Goal: Task Accomplishment & Management: Use online tool/utility

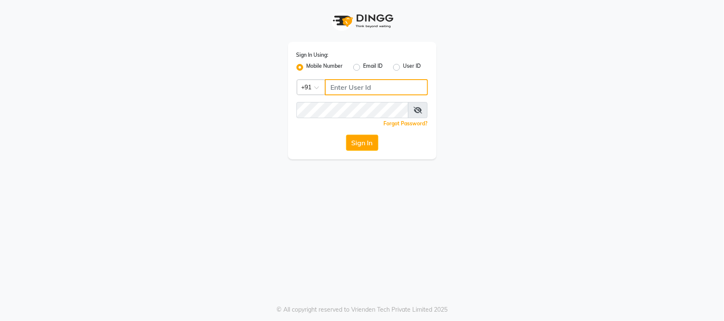
click at [399, 90] on input "Username" at bounding box center [376, 87] width 103 height 16
type input "9988992029"
click at [365, 143] on button "Sign In" at bounding box center [362, 143] width 32 height 16
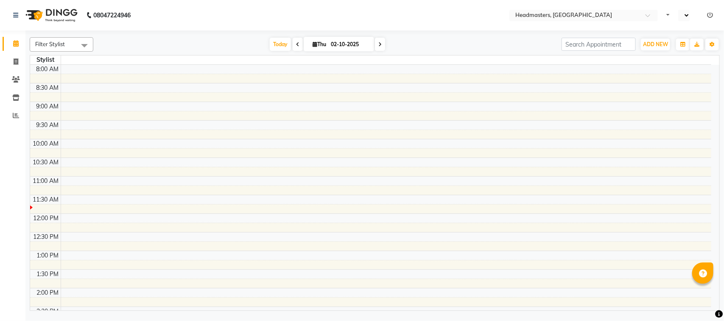
select select "en"
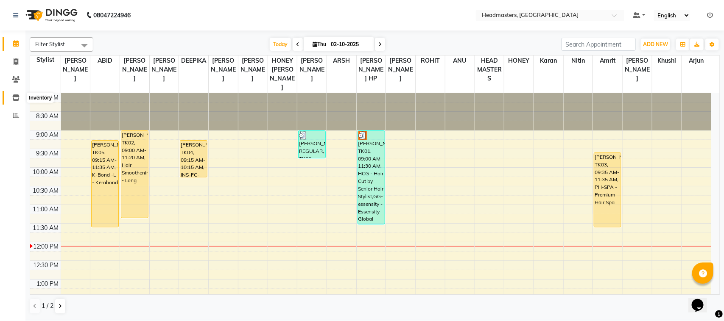
click at [19, 97] on icon at bounding box center [15, 98] width 7 height 6
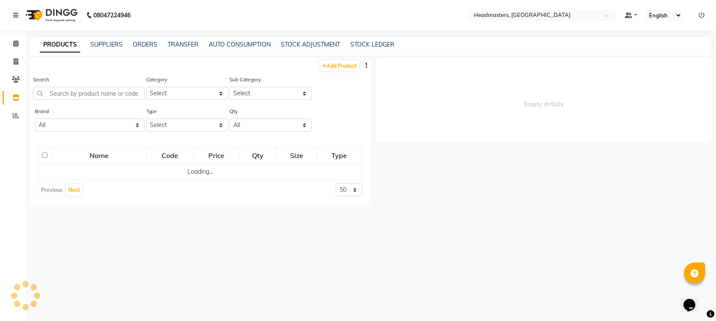
select select
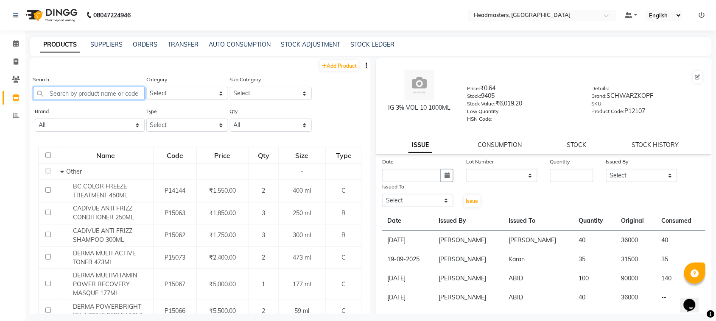
click at [58, 88] on input "text" at bounding box center [89, 93] width 112 height 13
click at [19, 41] on span at bounding box center [15, 44] width 15 height 10
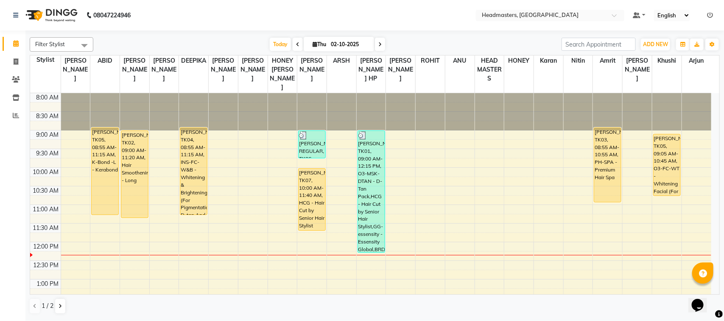
click at [296, 43] on icon at bounding box center [297, 44] width 3 height 5
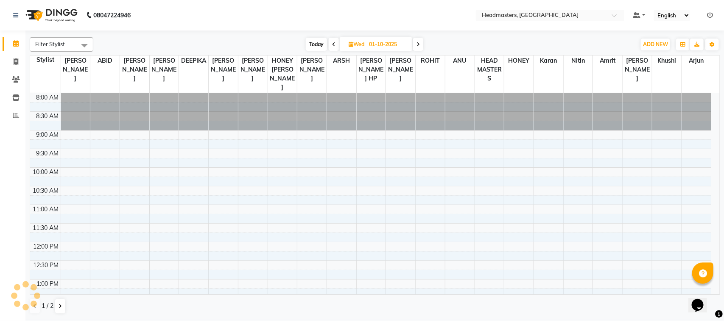
scroll to position [151, 0]
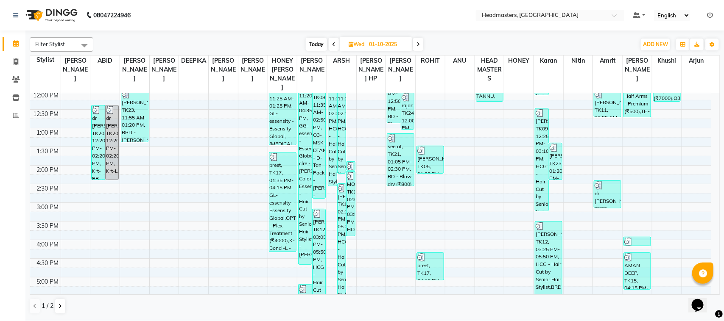
click at [331, 39] on span at bounding box center [334, 44] width 10 height 13
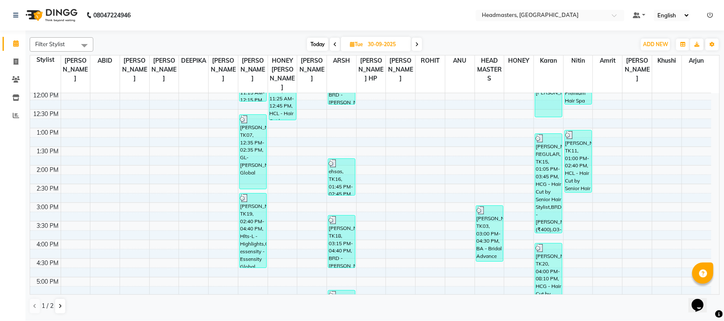
click at [335, 42] on icon at bounding box center [334, 44] width 3 height 5
type input "29-09-2025"
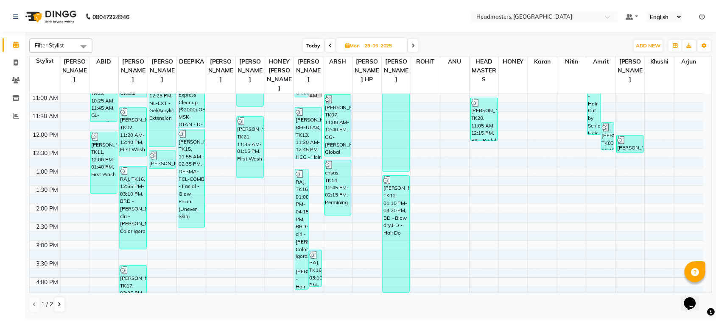
scroll to position [0, 0]
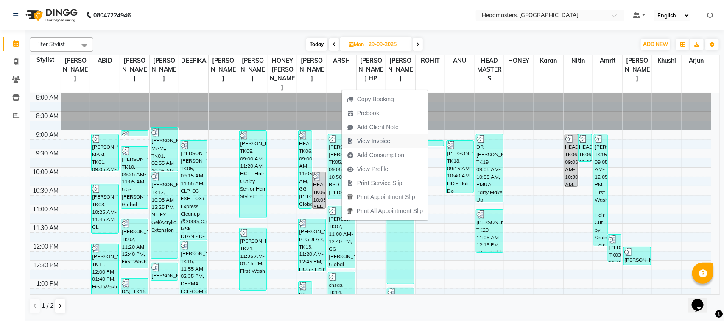
click at [386, 143] on span "View Invoice" at bounding box center [373, 141] width 33 height 9
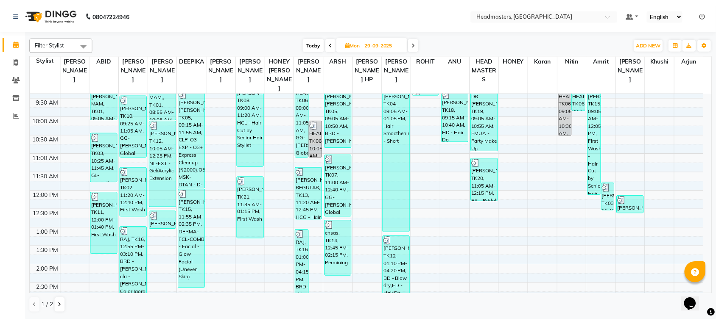
scroll to position [53, 0]
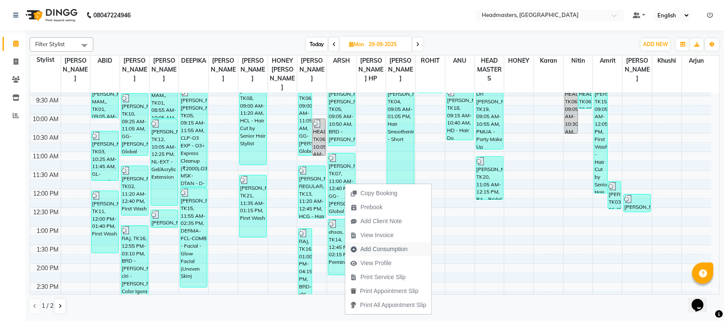
click at [374, 254] on span "Add Consumption" at bounding box center [378, 250] width 67 height 14
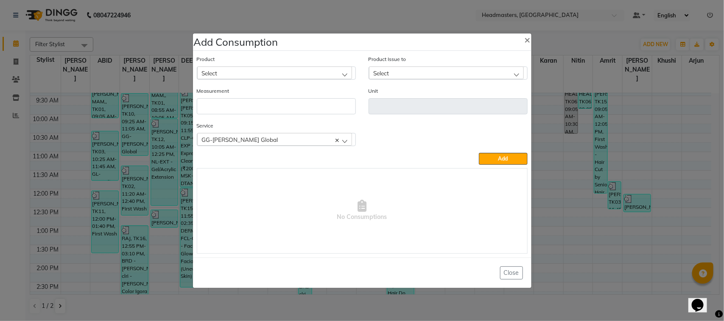
click at [117, 244] on ngb-modal-window "Add Consumption × Product Select Product Issue to Select Measurement Unit Servi…" at bounding box center [362, 160] width 724 height 321
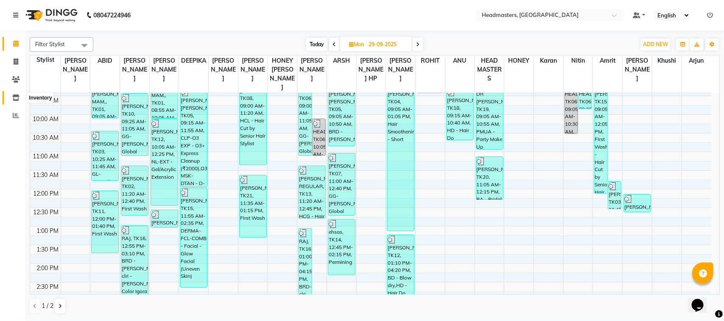
click at [15, 100] on icon at bounding box center [15, 98] width 7 height 6
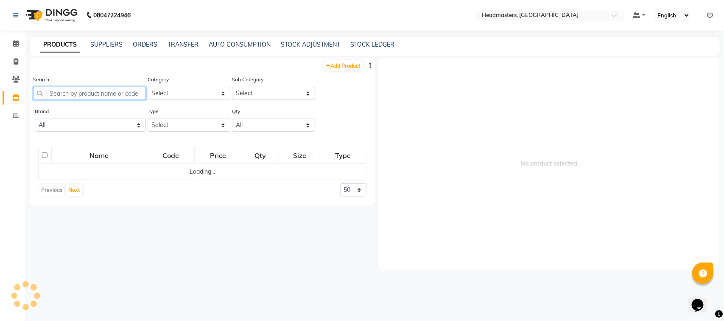
click at [71, 92] on input "text" at bounding box center [89, 93] width 113 height 13
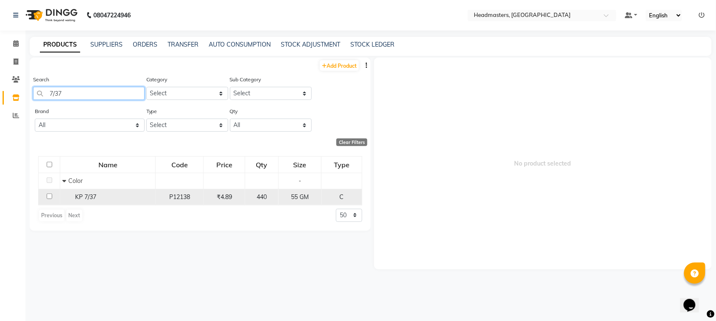
type input "7/37"
click at [50, 196] on input "checkbox" at bounding box center [50, 197] width 6 height 6
checkbox input "true"
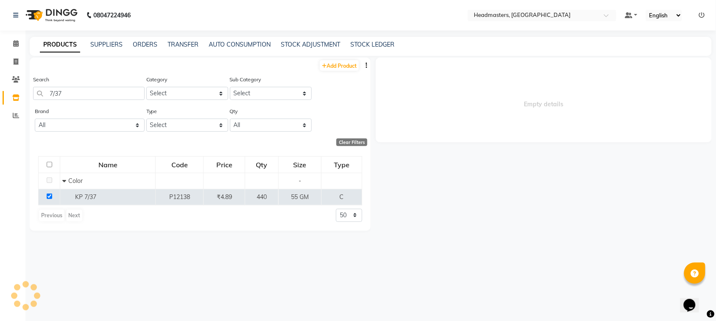
select select
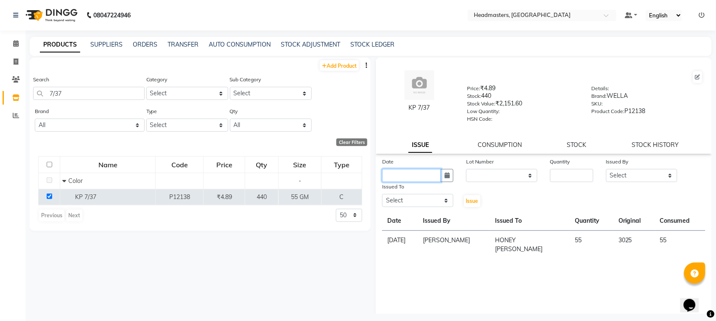
click at [429, 174] on input "text" at bounding box center [411, 175] width 59 height 13
select select "10"
select select "2025"
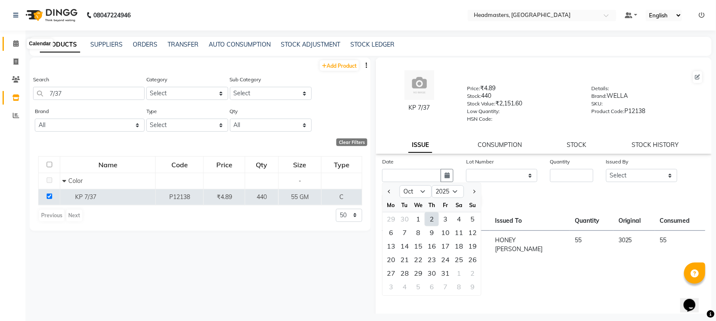
click at [18, 41] on icon at bounding box center [16, 43] width 6 height 6
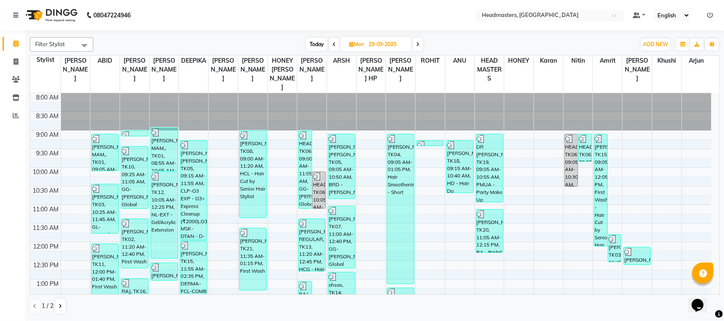
click at [422, 47] on span at bounding box center [418, 44] width 10 height 13
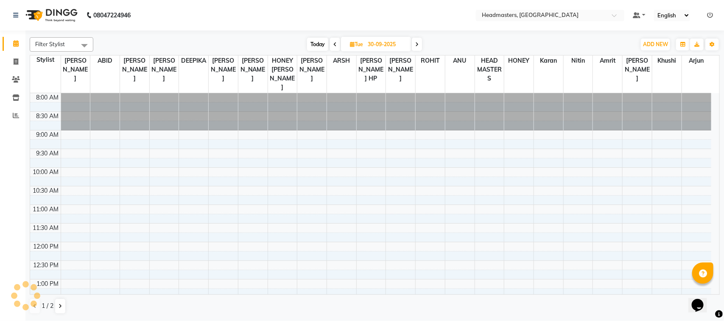
click at [422, 47] on span at bounding box center [417, 44] width 10 height 13
type input "01-10-2025"
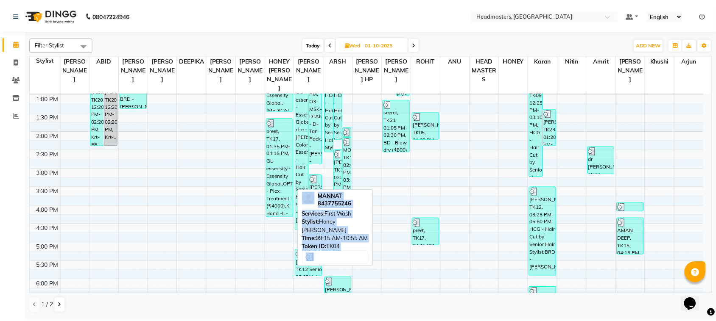
scroll to position [159, 0]
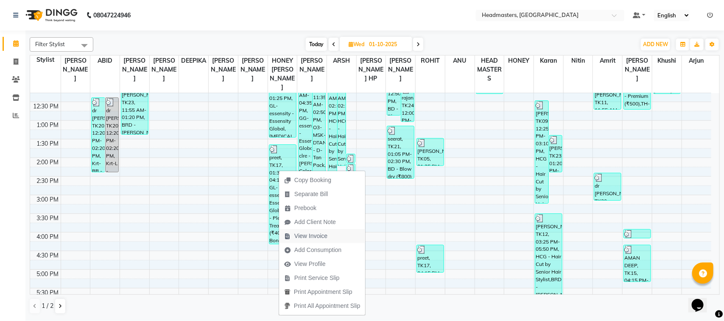
click at [330, 232] on span "View Invoice" at bounding box center [305, 236] width 53 height 14
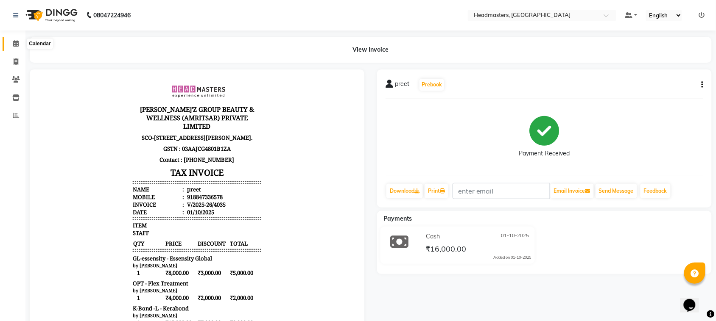
click at [14, 43] on icon at bounding box center [16, 43] width 6 height 6
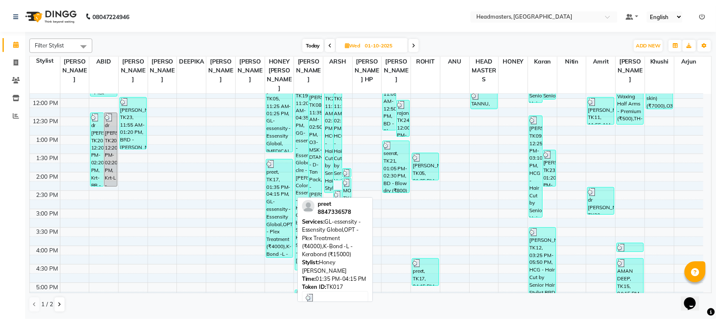
scroll to position [53, 0]
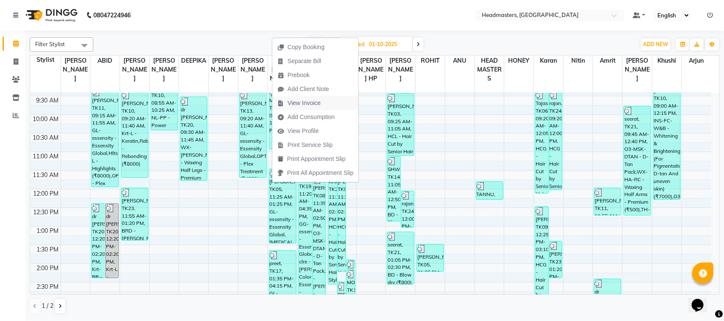
click at [325, 103] on span "View Invoice" at bounding box center [298, 103] width 53 height 14
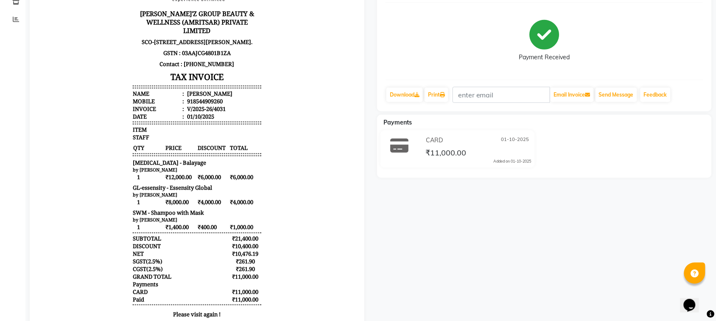
scroll to position [106, 0]
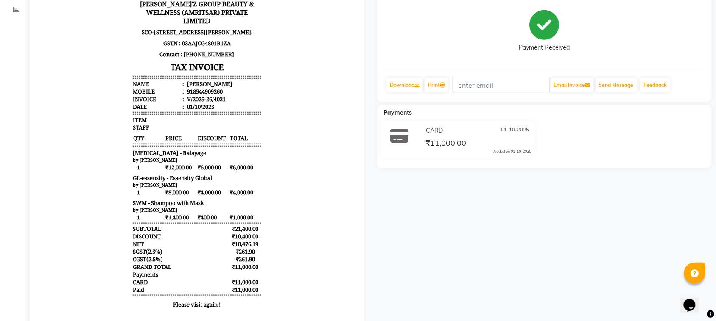
click at [96, 206] on body "[PERSON_NAME]'Z GROUP BEAUTY & WELLNESS (AMRITSAR) PRIVATE LIMITED [STREET_ADDR…" at bounding box center [196, 143] width 311 height 348
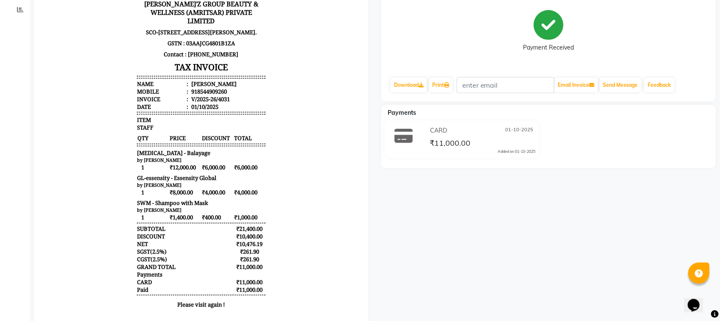
scroll to position [0, 0]
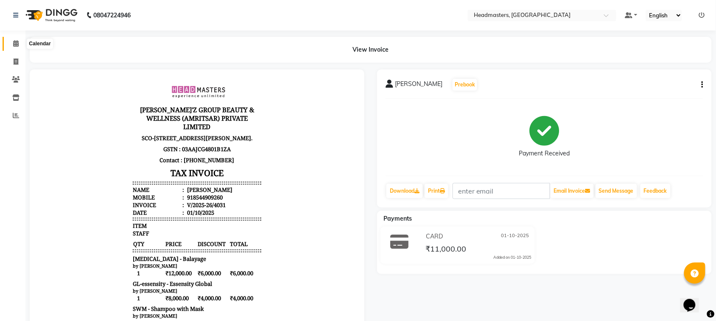
drag, startPoint x: 16, startPoint y: 45, endPoint x: 33, endPoint y: 49, distance: 17.9
click at [16, 44] on icon at bounding box center [16, 43] width 6 height 6
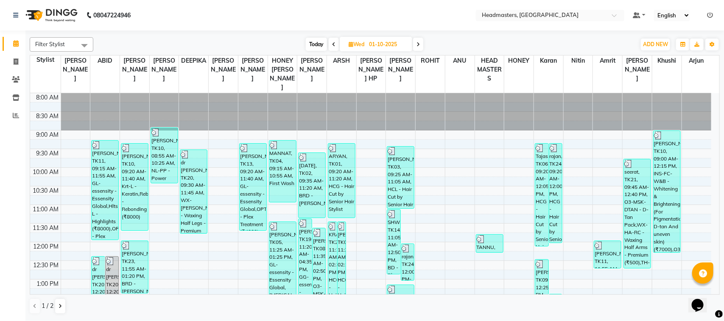
click at [332, 47] on span at bounding box center [334, 44] width 10 height 13
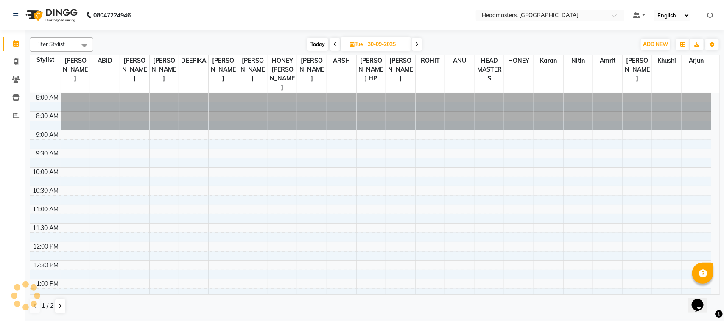
scroll to position [151, 0]
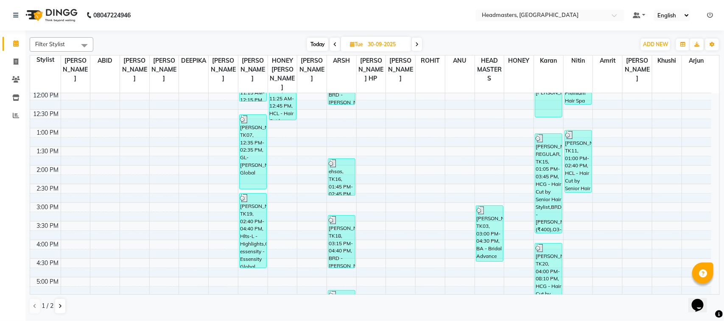
click at [332, 47] on span at bounding box center [335, 44] width 10 height 13
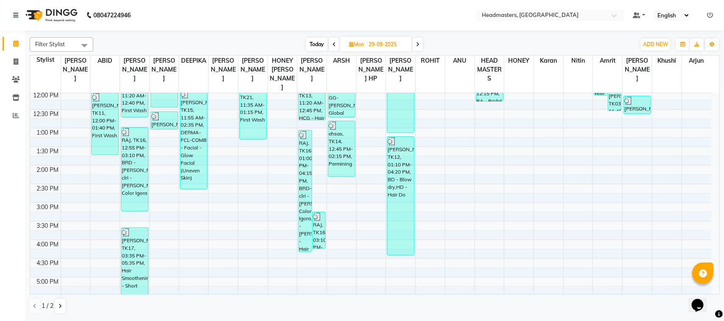
click at [332, 49] on span at bounding box center [334, 44] width 10 height 13
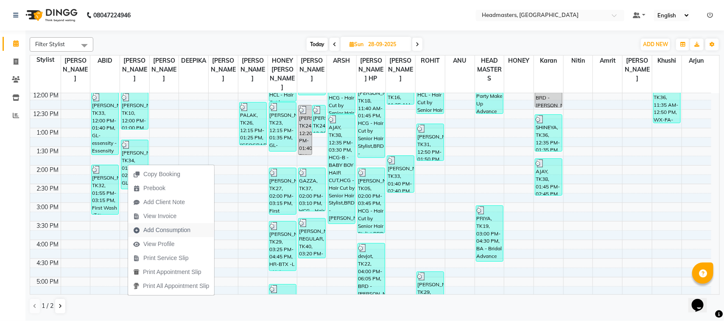
click at [188, 231] on span "Add Consumption" at bounding box center [166, 230] width 47 height 9
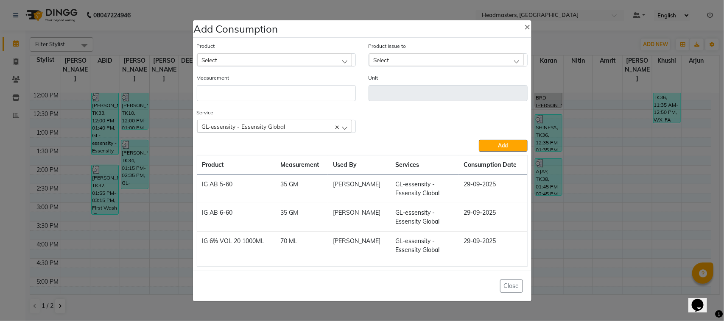
click at [173, 209] on ngb-modal-window "Add Consumption × Product Select Product Issue to Select Measurement Unit Servi…" at bounding box center [362, 160] width 724 height 321
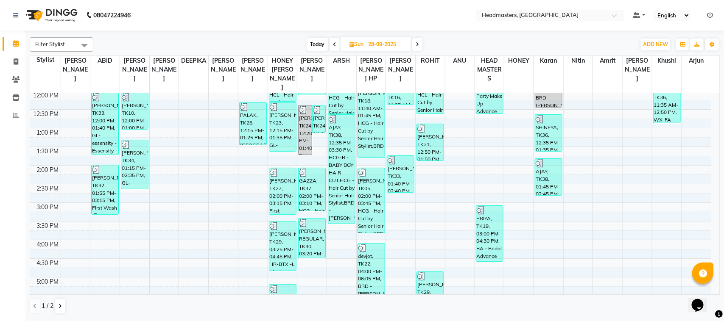
click at [418, 47] on icon at bounding box center [417, 44] width 3 height 5
type input "29-09-2025"
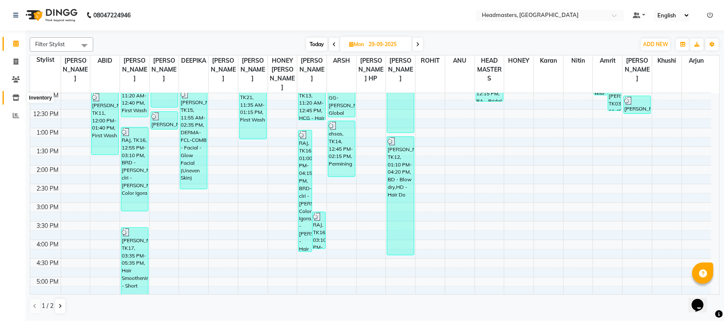
click at [15, 102] on span at bounding box center [15, 98] width 15 height 10
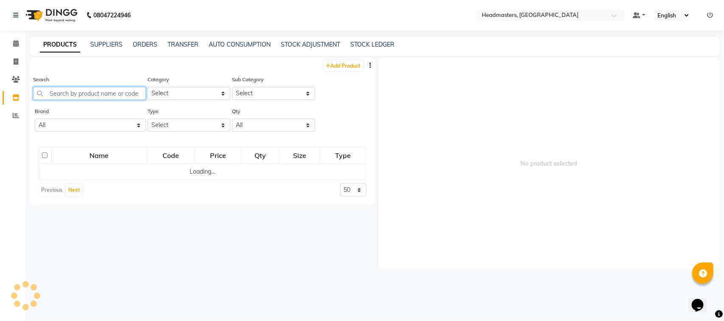
click at [120, 96] on input "text" at bounding box center [89, 93] width 113 height 13
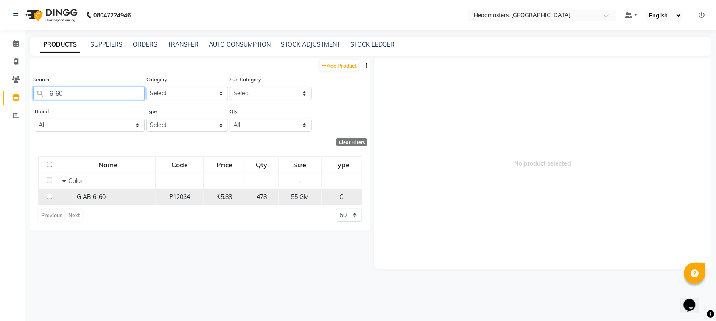
type input "6-60"
click at [76, 193] on span "IG AB 6-60" at bounding box center [90, 197] width 31 height 8
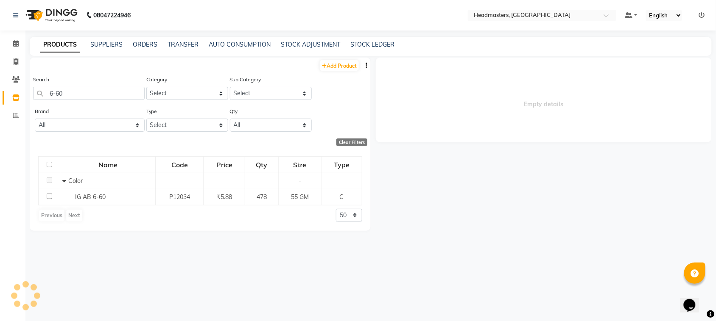
click at [194, 206] on div "Name Code Price Qty Size Type Color - IG AB 6-60 P12034 ₹5.88 478 55 GM C Previ…" at bounding box center [200, 189] width 341 height 83
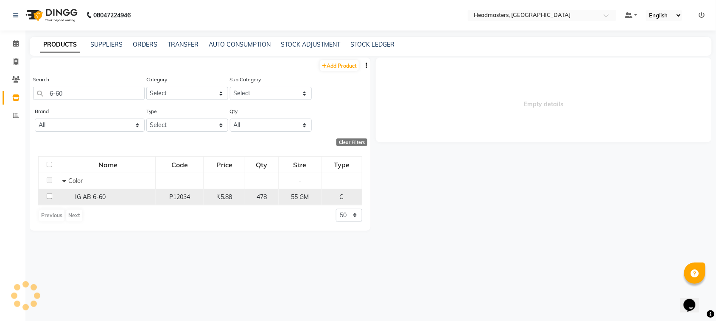
click at [191, 204] on td "P12034" at bounding box center [180, 197] width 48 height 16
select select
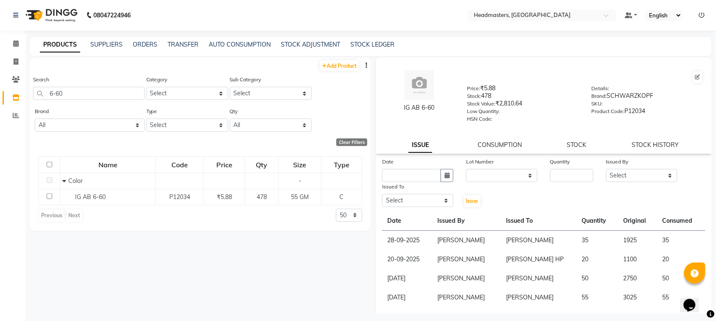
click at [413, 165] on div "Date" at bounding box center [417, 163] width 71 height 12
click at [420, 160] on div "Date" at bounding box center [417, 163] width 71 height 12
click at [420, 172] on input "text" at bounding box center [411, 175] width 59 height 13
select select "10"
select select "2025"
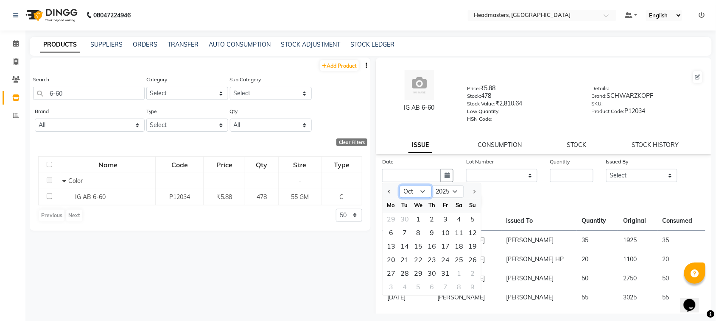
click at [418, 191] on select "Jan Feb Mar Apr May Jun [DATE] Aug Sep Oct Nov Dec" at bounding box center [415, 192] width 32 height 13
select select "9"
click at [399, 186] on select "Jan Feb Mar Apr May Jun [DATE] Aug Sep Oct Nov Dec" at bounding box center [415, 192] width 32 height 13
click at [386, 274] on div "29" at bounding box center [391, 274] width 14 height 14
type input "29-09-2025"
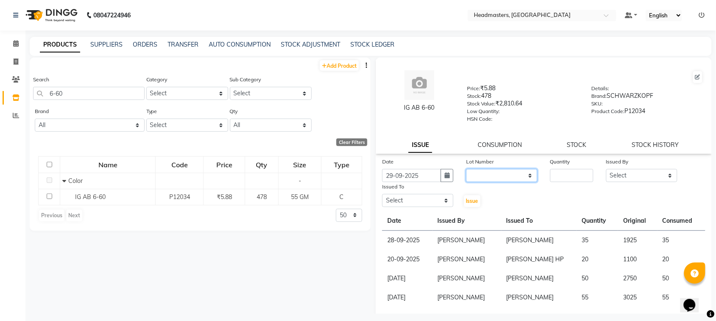
click at [499, 174] on select "None" at bounding box center [501, 175] width 71 height 13
click at [569, 174] on input "number" at bounding box center [571, 175] width 43 height 13
type input "30"
click at [616, 169] on select "Select ABID Amrit ANU [PERSON_NAME] [PERSON_NAME] HEAD MASTERS HONEY [PERSON_NA…" at bounding box center [641, 175] width 71 height 13
select select "87408"
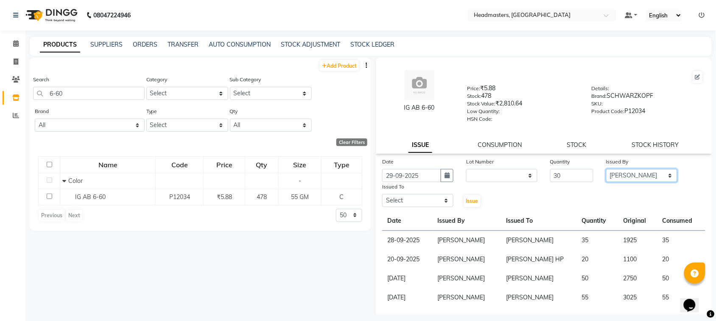
click at [606, 169] on select "Select ABID Amrit ANU [PERSON_NAME] [PERSON_NAME] HEAD MASTERS HONEY [PERSON_NA…" at bounding box center [641, 175] width 71 height 13
click at [415, 196] on select "Select ABID Amrit ANU [PERSON_NAME] [PERSON_NAME] HEAD MASTERS HONEY [PERSON_NA…" at bounding box center [417, 200] width 71 height 13
select select "60608"
click at [382, 194] on select "Select ABID Amrit ANU [PERSON_NAME] [PERSON_NAME] HEAD MASTERS HONEY [PERSON_NA…" at bounding box center [417, 200] width 71 height 13
click at [471, 200] on span "Issue" at bounding box center [472, 201] width 12 height 6
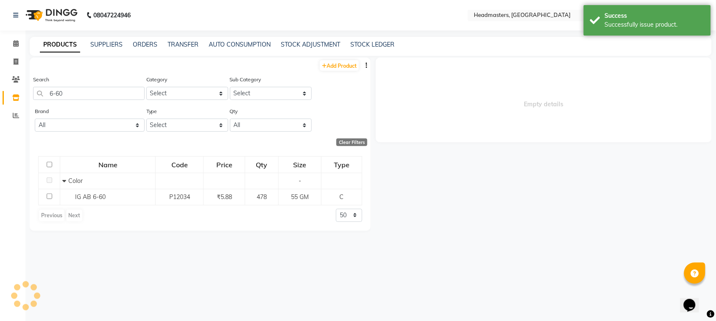
select select
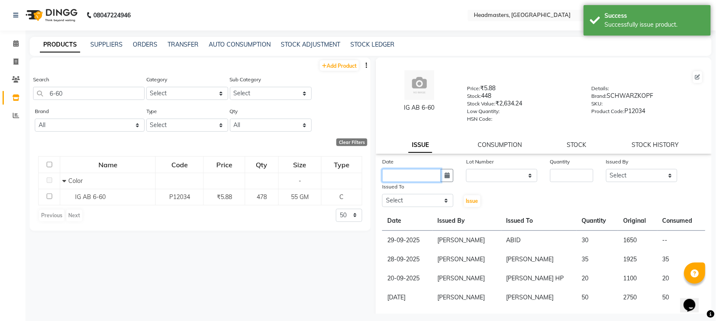
click at [404, 169] on input "text" at bounding box center [411, 175] width 59 height 13
select select "10"
select select "2025"
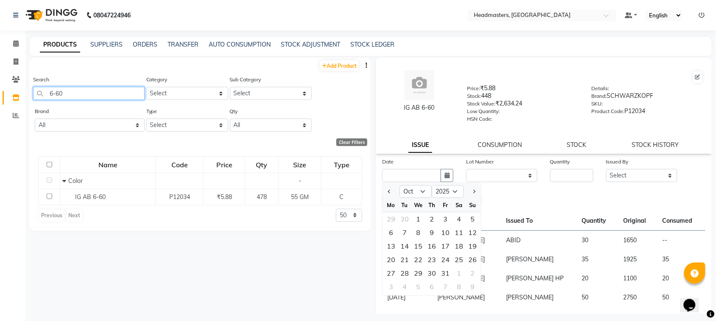
drag, startPoint x: 84, startPoint y: 93, endPoint x: 0, endPoint y: 87, distance: 83.7
click at [0, 87] on app-home "08047224946 Select Location × Headmasters, [GEOGRAPHIC_DATA] Default Panel My P…" at bounding box center [358, 163] width 716 height 327
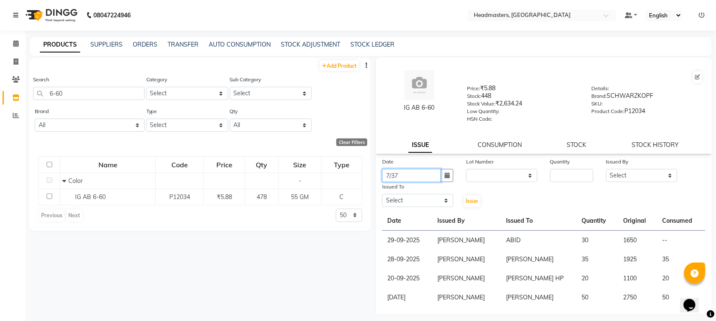
type input "7/37"
drag, startPoint x: 92, startPoint y: 96, endPoint x: 0, endPoint y: 93, distance: 92.1
click at [0, 93] on app-home "08047224946 Select Location × Headmasters, [GEOGRAPHIC_DATA] Default Panel My P…" at bounding box center [358, 163] width 716 height 327
type input "3"
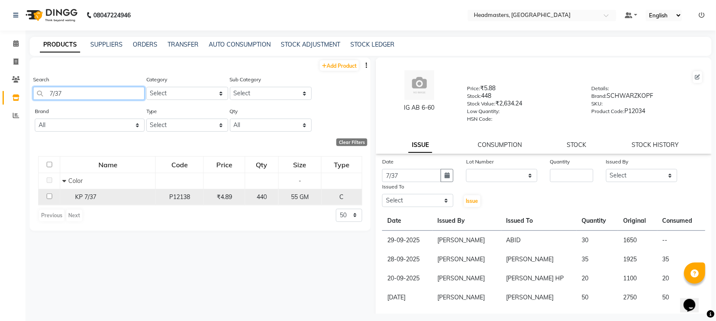
type input "7/37"
click at [102, 193] on div "KP 7/37" at bounding box center [107, 197] width 91 height 9
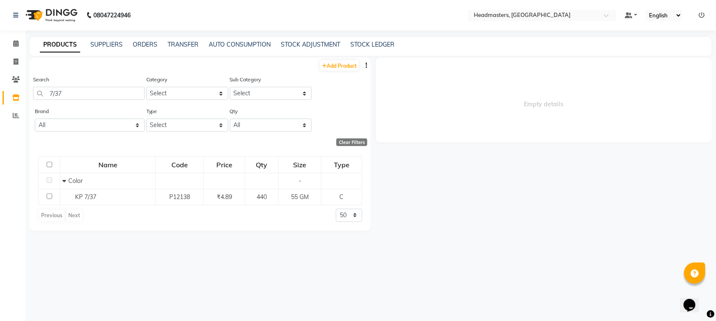
select select
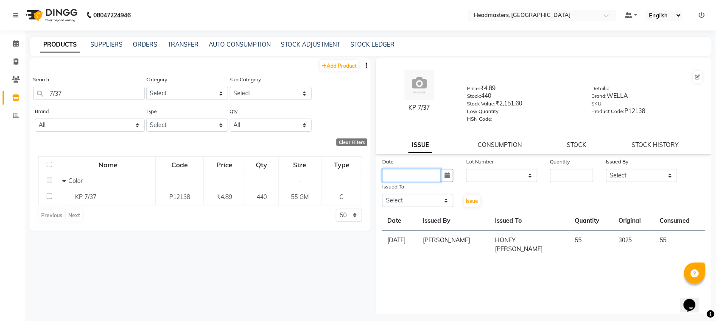
click at [418, 175] on input "text" at bounding box center [411, 175] width 59 height 13
select select "10"
select select "2025"
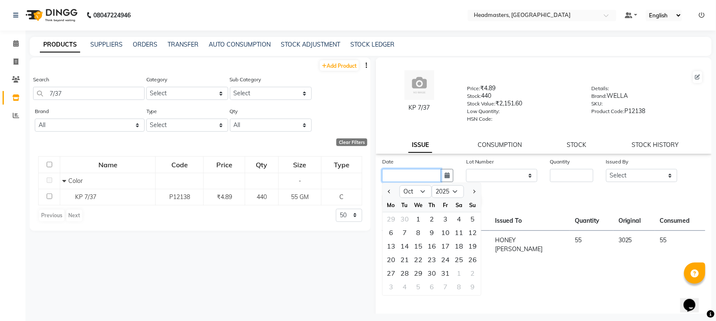
click at [414, 170] on input "text" at bounding box center [411, 175] width 59 height 13
type input "29-09-2025"
click at [564, 178] on input "number" at bounding box center [571, 175] width 43 height 13
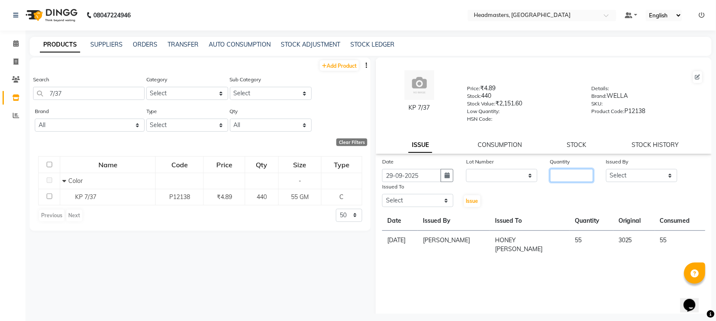
click at [564, 178] on input "number" at bounding box center [571, 175] width 43 height 13
type input "35"
click at [622, 174] on select "Select ABID Amrit ANU [PERSON_NAME] [PERSON_NAME] HEAD MASTERS HONEY [PERSON_NA…" at bounding box center [641, 175] width 71 height 13
select select "87408"
click at [606, 169] on select "Select ABID Amrit ANU [PERSON_NAME] [PERSON_NAME] HEAD MASTERS HONEY [PERSON_NA…" at bounding box center [641, 175] width 71 height 13
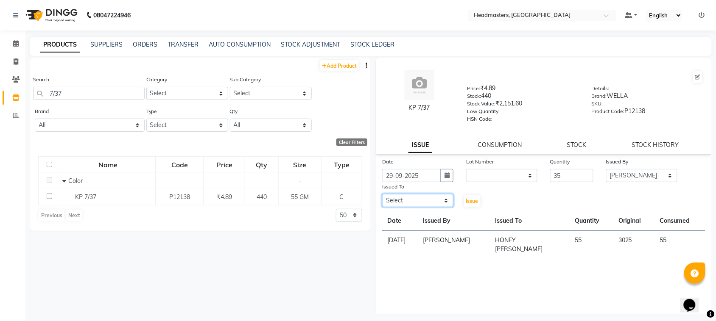
click at [395, 202] on select "Select ABID Amrit ANU [PERSON_NAME] [PERSON_NAME] HEAD MASTERS HONEY [PERSON_NA…" at bounding box center [417, 200] width 71 height 13
select select "60608"
click at [382, 194] on select "Select ABID Amrit ANU [PERSON_NAME] [PERSON_NAME] HEAD MASTERS HONEY [PERSON_NA…" at bounding box center [417, 200] width 71 height 13
click at [467, 195] on button "Issue" at bounding box center [472, 201] width 17 height 12
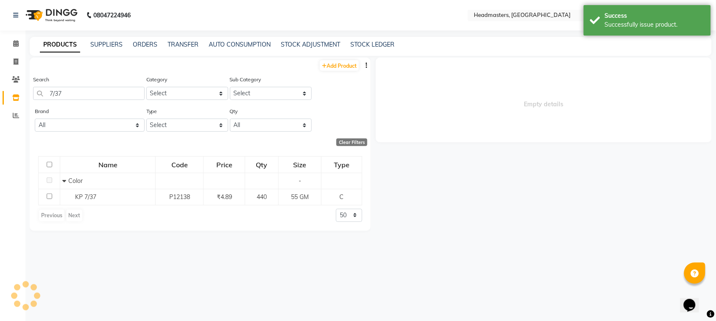
select select
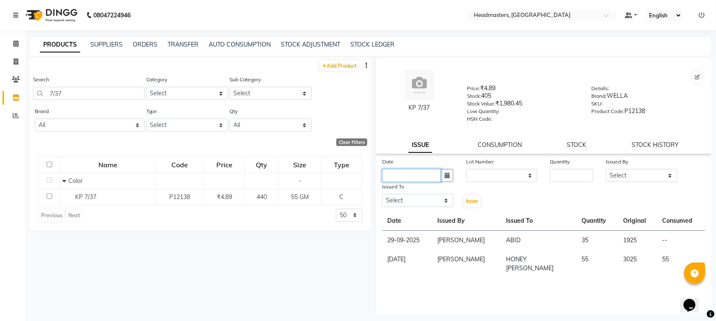
click at [411, 177] on input "text" at bounding box center [411, 175] width 59 height 13
select select "10"
select select "2025"
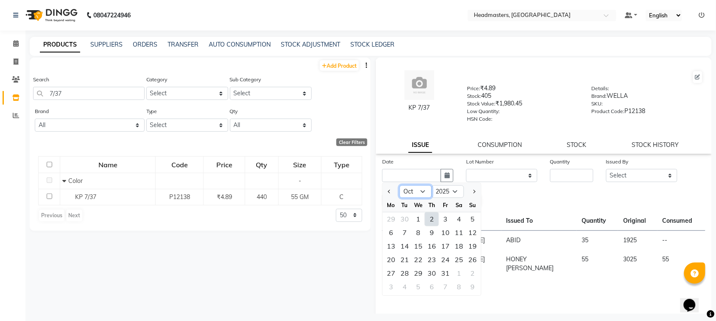
click at [422, 191] on select "Jan Feb Mar Apr May Jun [DATE] Aug Sep Oct Nov Dec" at bounding box center [415, 192] width 32 height 13
select select "9"
click at [399, 186] on select "Jan Feb Mar Apr May Jun [DATE] Aug Sep Oct Nov Dec" at bounding box center [415, 192] width 32 height 13
click at [395, 272] on div "29" at bounding box center [391, 274] width 14 height 14
type input "29-09-2025"
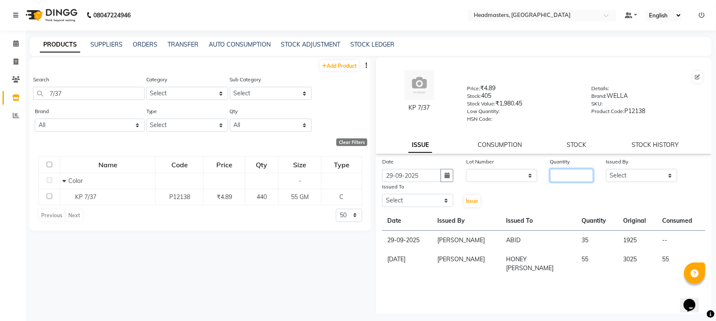
click at [569, 180] on input "number" at bounding box center [571, 175] width 43 height 13
click at [87, 46] on div "PRODUCTS SUPPLIERS ORDERS TRANSFER AUTO CONSUMPTION STOCK ADJUSTMENT STOCK LEDG…" at bounding box center [366, 44] width 672 height 9
click at [99, 45] on link "SUPPLIERS" at bounding box center [106, 45] width 32 height 8
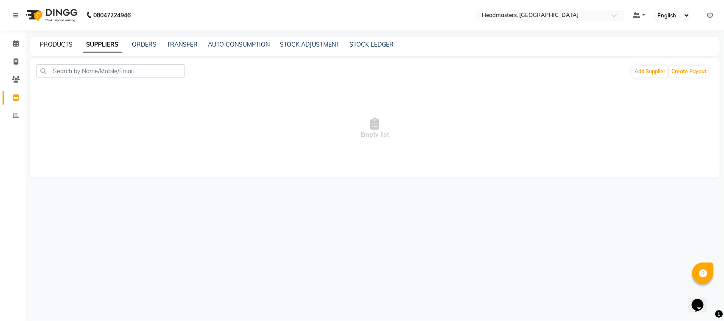
drag, startPoint x: 64, startPoint y: 43, endPoint x: 64, endPoint y: 50, distance: 7.2
click at [64, 43] on link "PRODUCTS" at bounding box center [56, 45] width 33 height 8
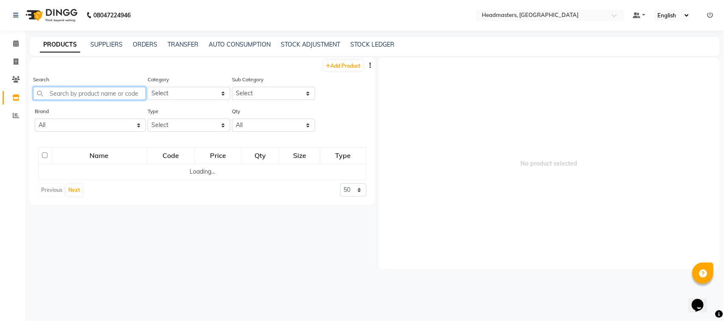
drag, startPoint x: 74, startPoint y: 92, endPoint x: 90, endPoint y: 90, distance: 15.8
click at [82, 92] on input "text" at bounding box center [89, 93] width 113 height 13
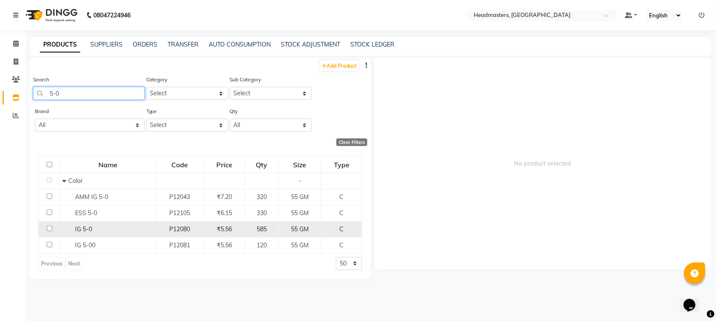
type input "5-0"
click at [79, 228] on span "IG 5-0" at bounding box center [83, 230] width 17 height 8
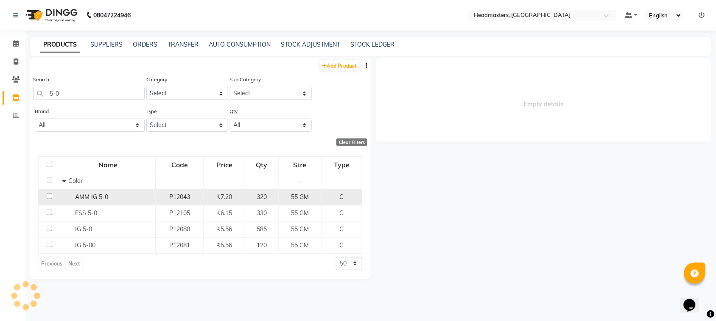
select select
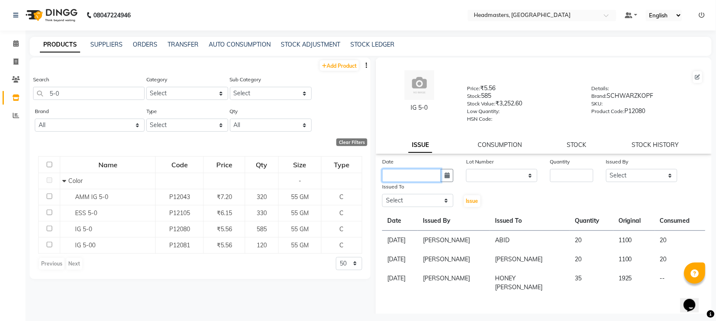
click at [432, 173] on input "text" at bounding box center [411, 175] width 59 height 13
select select "10"
select select "2025"
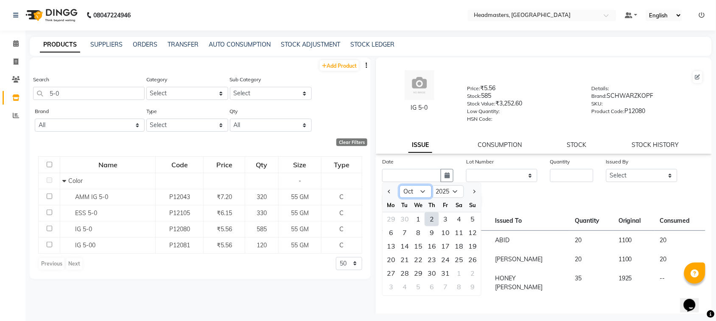
click at [414, 194] on select "Jan Feb Mar Apr May Jun [DATE] Aug Sep Oct Nov Dec" at bounding box center [415, 192] width 32 height 13
select select "9"
click at [399, 186] on select "Jan Feb Mar Apr May Jun [DATE] Aug Sep Oct Nov Dec" at bounding box center [415, 192] width 32 height 13
click at [392, 274] on div "29" at bounding box center [391, 274] width 14 height 14
type input "29-09-2025"
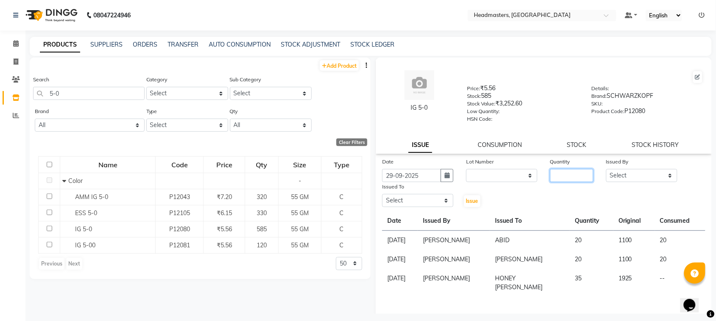
click at [556, 179] on input "number" at bounding box center [571, 175] width 43 height 13
type input "15"
click at [615, 173] on select "Select ABID Amrit ANU [PERSON_NAME] [PERSON_NAME] HEAD MASTERS HONEY [PERSON_NA…" at bounding box center [641, 175] width 71 height 13
select select "87408"
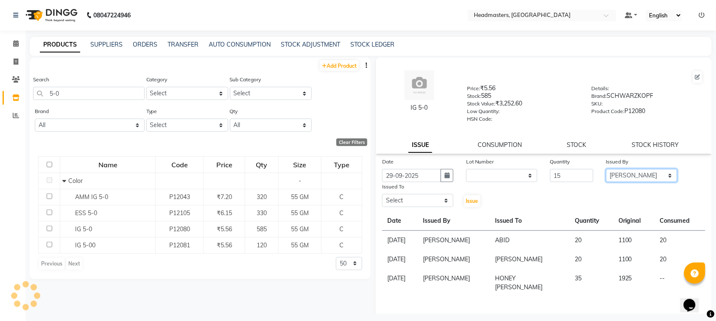
click at [606, 169] on select "Select ABID Amrit ANU [PERSON_NAME] [PERSON_NAME] HEAD MASTERS HONEY [PERSON_NA…" at bounding box center [641, 175] width 71 height 13
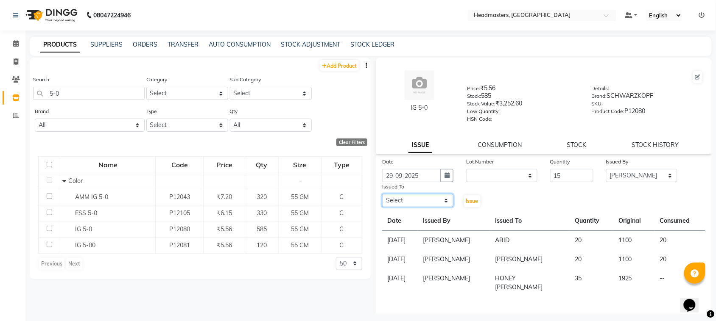
drag, startPoint x: 390, startPoint y: 202, endPoint x: 388, endPoint y: 192, distance: 10.7
click at [390, 202] on select "Select ABID Amrit ANU [PERSON_NAME] [PERSON_NAME] HEAD MASTERS HONEY [PERSON_NA…" at bounding box center [417, 200] width 71 height 13
select select "60608"
click at [382, 194] on select "Select ABID Amrit ANU [PERSON_NAME] [PERSON_NAME] HEAD MASTERS HONEY [PERSON_NA…" at bounding box center [417, 200] width 71 height 13
click at [469, 201] on span "Issue" at bounding box center [472, 201] width 12 height 6
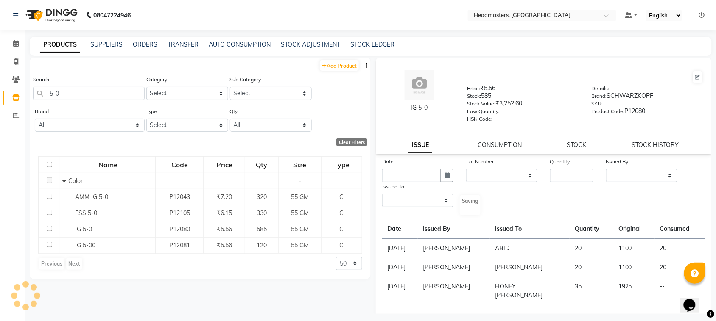
select select
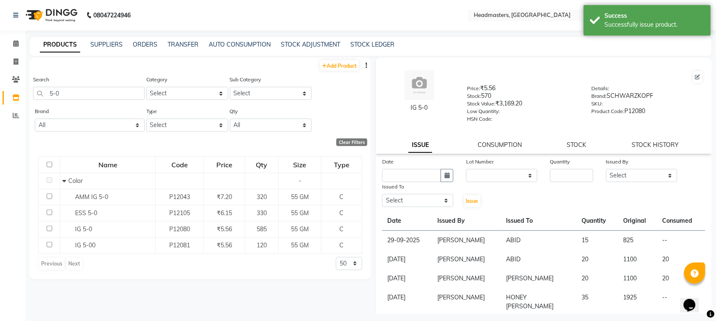
click at [103, 48] on div "SUPPLIERS" at bounding box center [106, 44] width 32 height 9
click at [100, 44] on link "SUPPLIERS" at bounding box center [106, 45] width 32 height 8
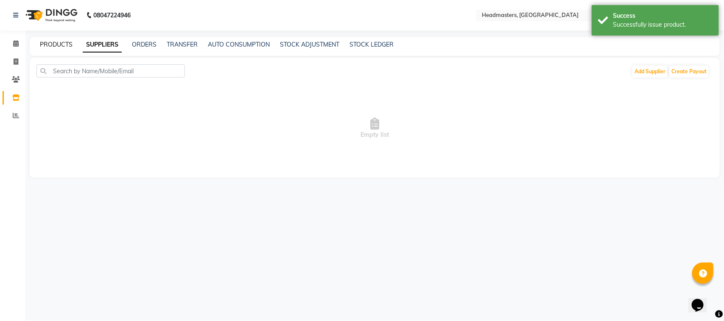
click at [66, 44] on link "PRODUCTS" at bounding box center [56, 45] width 33 height 8
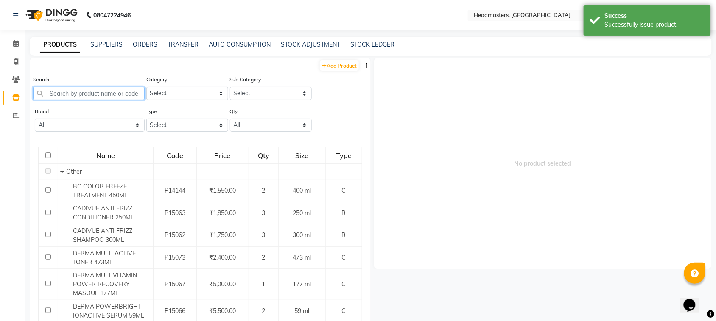
click at [52, 96] on input "text" at bounding box center [89, 93] width 112 height 13
type input "h"
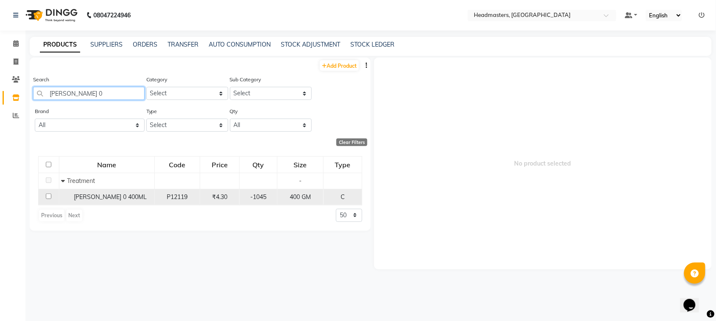
type input "[PERSON_NAME] 0"
click at [77, 197] on span "[PERSON_NAME] 0 400ML" at bounding box center [110, 197] width 73 height 8
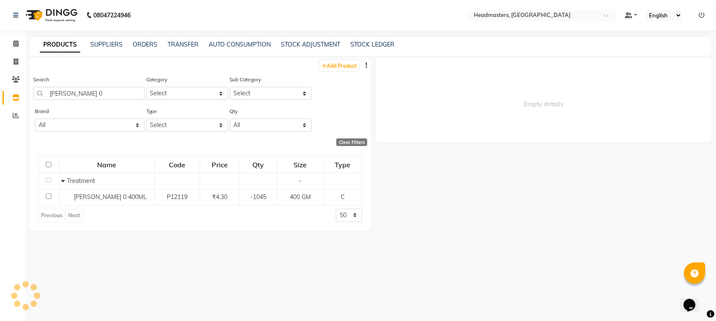
select select
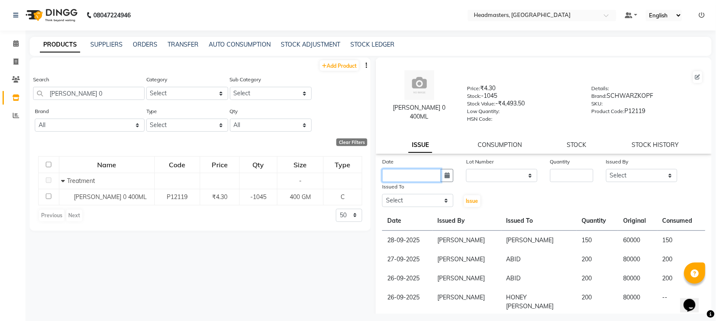
click at [418, 169] on input "text" at bounding box center [411, 175] width 59 height 13
select select "10"
select select "2025"
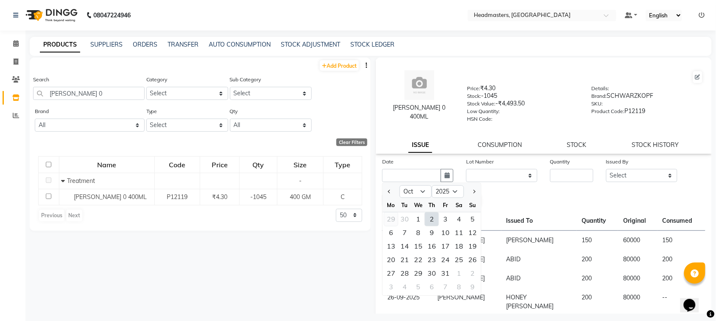
click at [393, 217] on div "29" at bounding box center [391, 220] width 14 height 14
type input "29-09-2025"
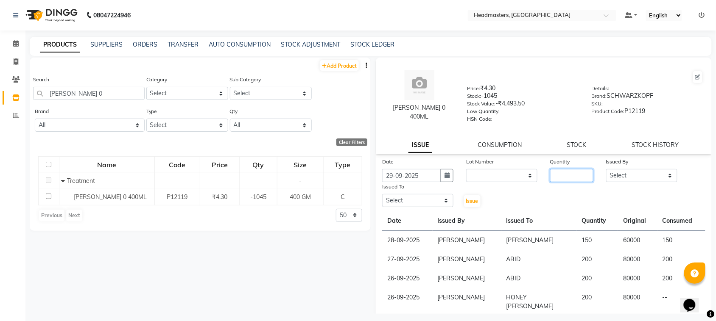
click at [556, 176] on input "number" at bounding box center [571, 175] width 43 height 13
type input "250"
drag, startPoint x: 629, startPoint y: 179, endPoint x: 632, endPoint y: 170, distance: 9.5
click at [629, 179] on select "Select ABID Amrit ANU [PERSON_NAME] [PERSON_NAME] HEAD MASTERS HONEY [PERSON_NA…" at bounding box center [641, 175] width 71 height 13
select select "87408"
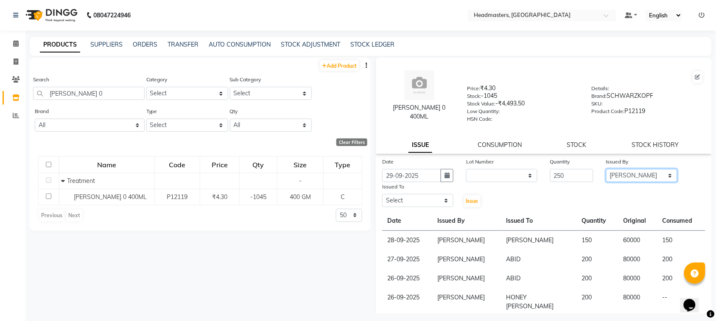
click at [606, 169] on select "Select ABID Amrit ANU [PERSON_NAME] [PERSON_NAME] HEAD MASTERS HONEY [PERSON_NA…" at bounding box center [641, 175] width 71 height 13
click at [396, 194] on select "Select ABID Amrit ANU [PERSON_NAME] [PERSON_NAME] HEAD MASTERS HONEY [PERSON_NA…" at bounding box center [417, 200] width 71 height 13
select select "60609"
click at [382, 194] on select "Select ABID Amrit ANU [PERSON_NAME] [PERSON_NAME] HEAD MASTERS HONEY [PERSON_NA…" at bounding box center [417, 200] width 71 height 13
click at [473, 205] on button "Issue" at bounding box center [472, 201] width 17 height 12
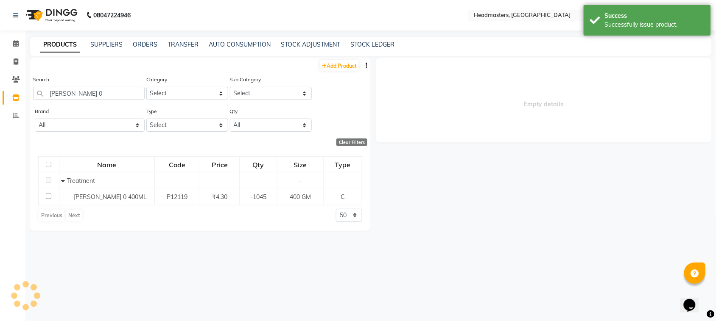
select select
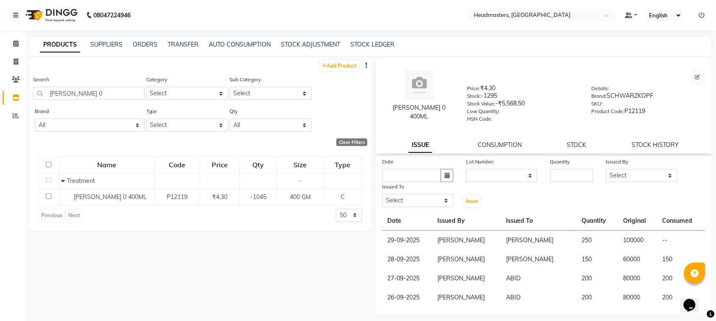
drag, startPoint x: 126, startPoint y: 42, endPoint x: 117, endPoint y: 49, distance: 12.1
click at [125, 44] on div "PRODUCTS SUPPLIERS ORDERS TRANSFER AUTO CONSUMPTION STOCK ADJUSTMENT STOCK LEDG…" at bounding box center [366, 44] width 672 height 9
click at [110, 47] on link "SUPPLIERS" at bounding box center [106, 45] width 32 height 8
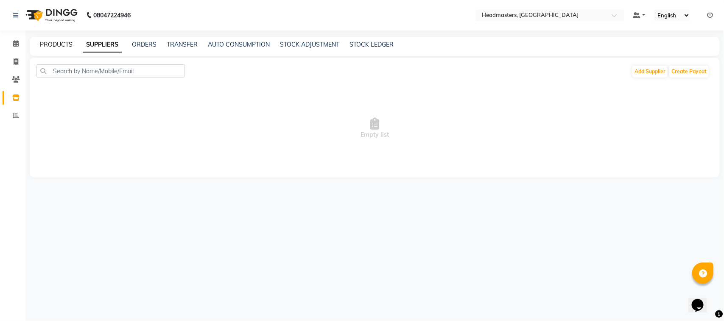
click at [71, 44] on link "PRODUCTS" at bounding box center [56, 45] width 33 height 8
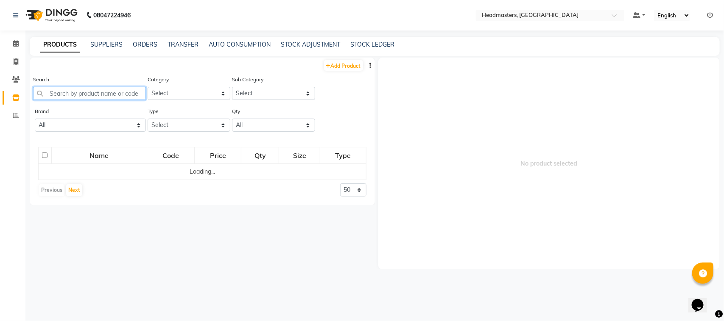
click at [82, 98] on input "text" at bounding box center [89, 93] width 113 height 13
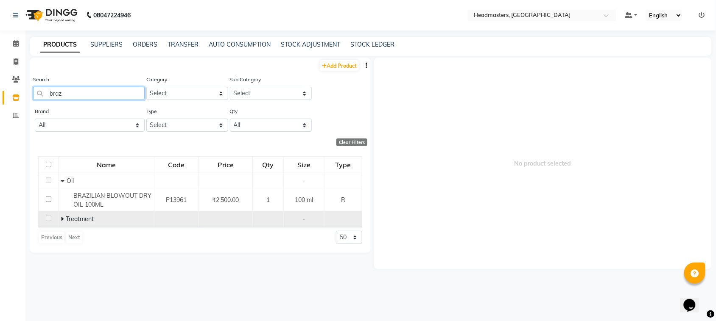
type input "braz"
click at [84, 219] on span "Treatment" at bounding box center [80, 219] width 28 height 8
click at [71, 219] on span "Treatment" at bounding box center [80, 219] width 28 height 8
click at [62, 217] on icon at bounding box center [62, 219] width 3 height 6
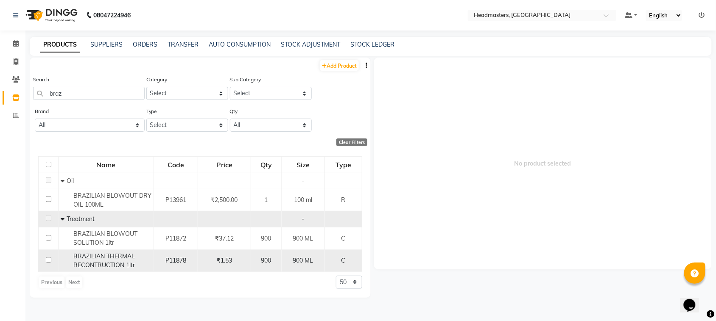
click at [47, 257] on td at bounding box center [49, 261] width 20 height 22
click at [47, 259] on input "checkbox" at bounding box center [49, 260] width 6 height 6
checkbox input "true"
select select
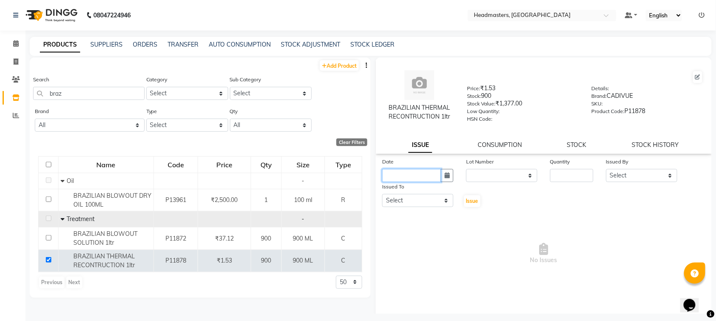
click at [408, 174] on input "text" at bounding box center [411, 175] width 59 height 13
select select "10"
select select "2025"
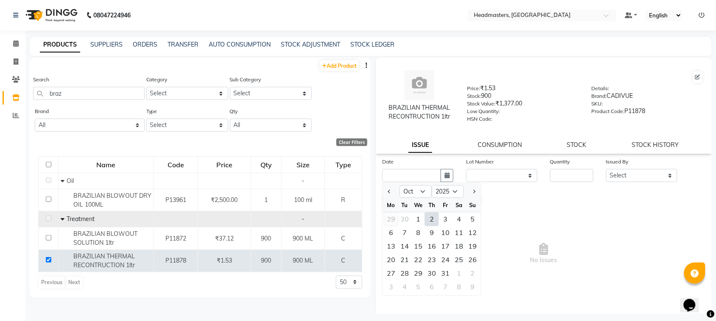
click at [394, 218] on div "29" at bounding box center [391, 220] width 14 height 14
type input "29-09-2025"
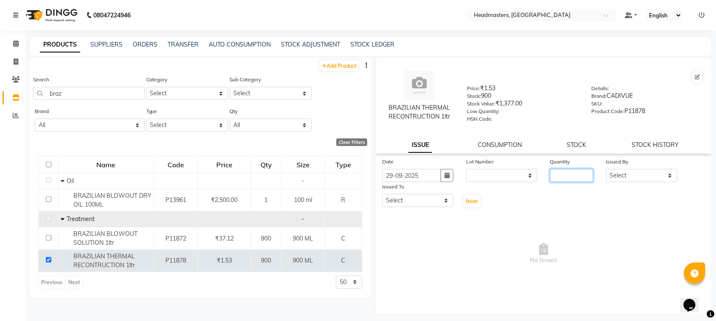
click at [551, 181] on input "number" at bounding box center [571, 175] width 43 height 13
type input "30"
drag, startPoint x: 618, startPoint y: 175, endPoint x: 625, endPoint y: 168, distance: 9.3
click at [618, 175] on select "Select ABID Amrit ANU [PERSON_NAME] [PERSON_NAME] HEAD MASTERS HONEY [PERSON_NA…" at bounding box center [641, 175] width 71 height 13
select select "87408"
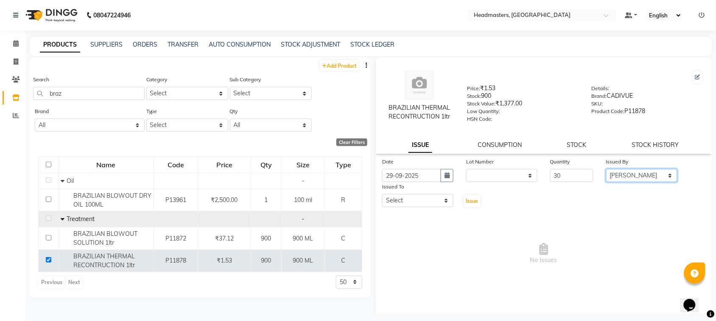
click at [606, 169] on select "Select ABID Amrit ANU [PERSON_NAME] [PERSON_NAME] HEAD MASTERS HONEY [PERSON_NA…" at bounding box center [641, 175] width 71 height 13
click at [410, 204] on select "Select ABID Amrit ANU [PERSON_NAME] [PERSON_NAME] HEAD MASTERS HONEY [PERSON_NA…" at bounding box center [417, 200] width 71 height 13
select select "60609"
click at [382, 194] on select "Select ABID Amrit ANU [PERSON_NAME] [PERSON_NAME] HEAD MASTERS HONEY [PERSON_NA…" at bounding box center [417, 200] width 71 height 13
click at [469, 200] on span "Issue" at bounding box center [472, 201] width 12 height 6
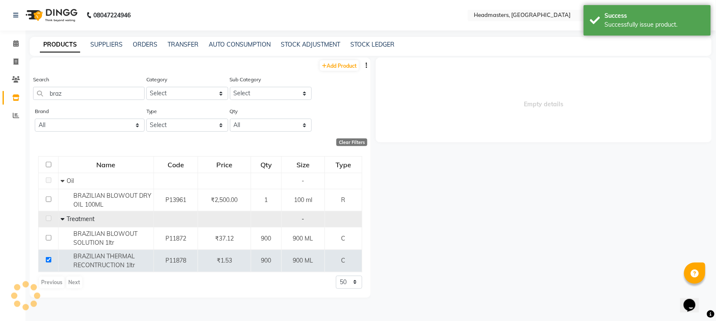
select select
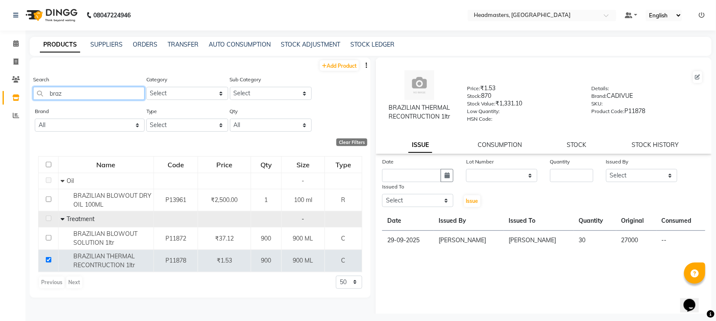
drag, startPoint x: 69, startPoint y: 96, endPoint x: 0, endPoint y: 98, distance: 68.7
click at [0, 102] on app-home "08047224946 Select Location × Headmasters, [GEOGRAPHIC_DATA] Default Panel My P…" at bounding box center [358, 163] width 716 height 327
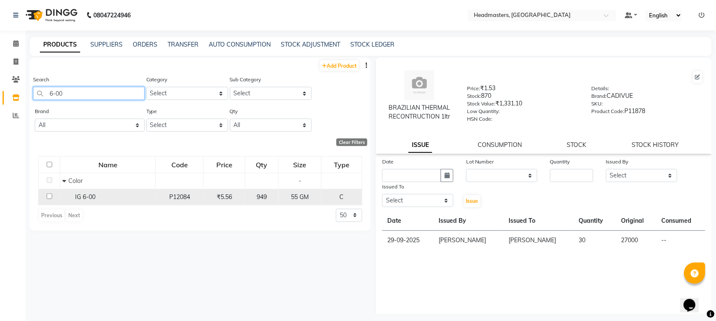
type input "6-00"
click at [81, 204] on td "IG 6-00" at bounding box center [107, 197] width 95 height 16
click at [83, 196] on span "IG 6-00" at bounding box center [85, 197] width 20 height 8
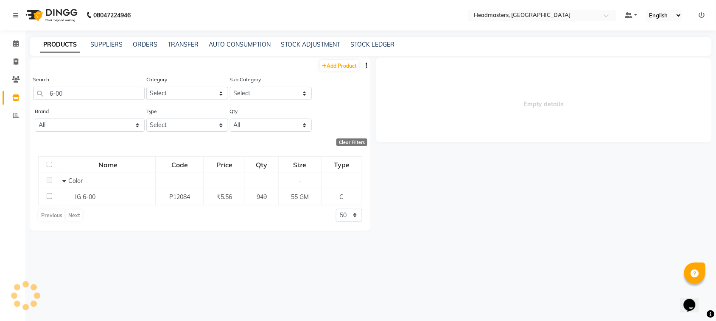
select select
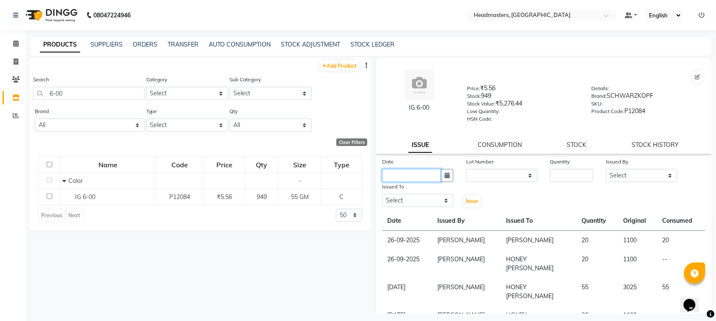
click at [418, 177] on input "text" at bounding box center [411, 175] width 59 height 13
select select "10"
select select "2025"
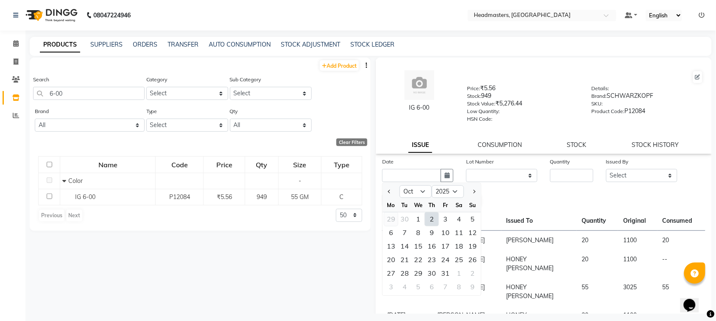
click at [390, 217] on div "29" at bounding box center [391, 220] width 14 height 14
type input "29-09-2025"
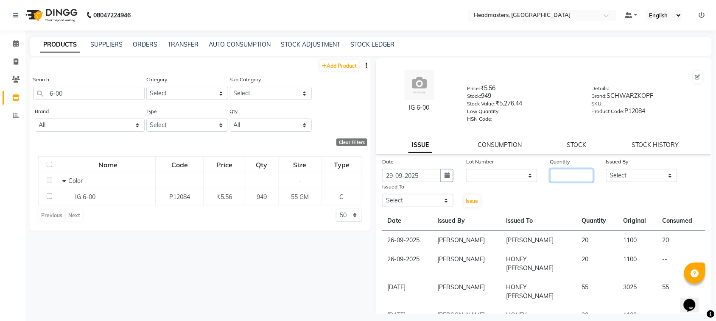
click at [566, 170] on input "number" at bounding box center [571, 175] width 43 height 13
type input "20"
click at [622, 174] on select "Select ABID Amrit ANU [PERSON_NAME] [PERSON_NAME] HEAD MASTERS HONEY [PERSON_NA…" at bounding box center [641, 175] width 71 height 13
select select "87408"
click at [606, 169] on select "Select ABID Amrit ANU [PERSON_NAME] [PERSON_NAME] HEAD MASTERS HONEY [PERSON_NA…" at bounding box center [641, 175] width 71 height 13
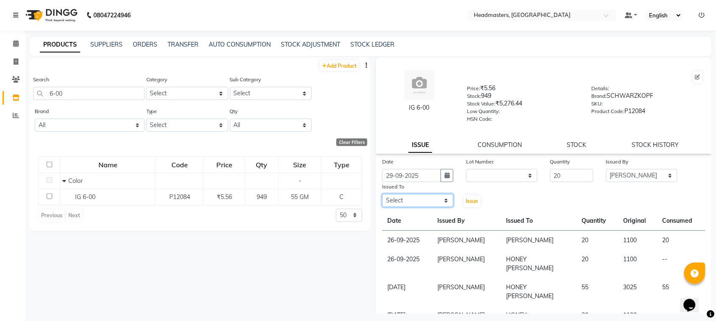
click at [434, 200] on select "Select ABID Amrit ANU [PERSON_NAME] [PERSON_NAME] HEAD MASTERS HONEY [PERSON_NA…" at bounding box center [417, 200] width 71 height 13
select select "60609"
click at [382, 194] on select "Select ABID Amrit ANU [PERSON_NAME] [PERSON_NAME] HEAD MASTERS HONEY [PERSON_NA…" at bounding box center [417, 200] width 71 height 13
click at [469, 202] on span "Issue" at bounding box center [472, 201] width 12 height 6
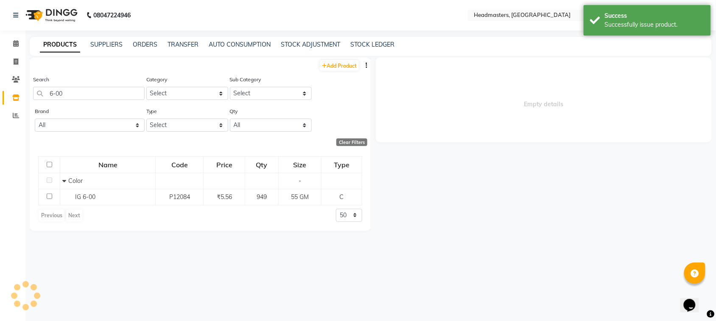
select select
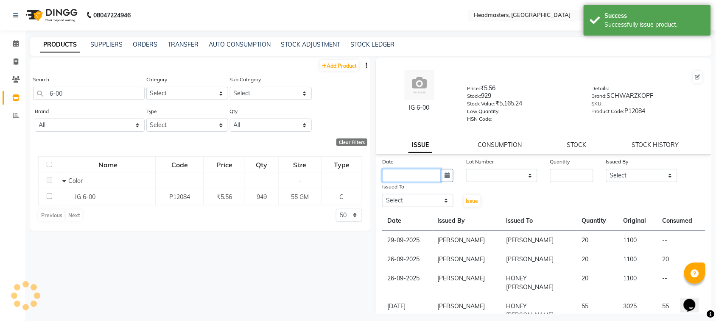
click at [419, 175] on input "text" at bounding box center [411, 175] width 59 height 13
select select "10"
select select "2025"
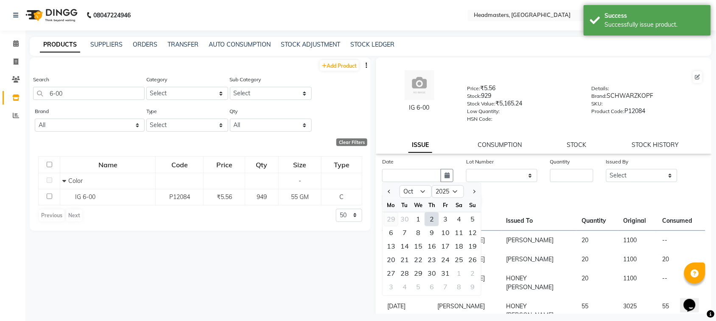
click at [392, 218] on div "29" at bounding box center [391, 220] width 14 height 14
type input "29-09-2025"
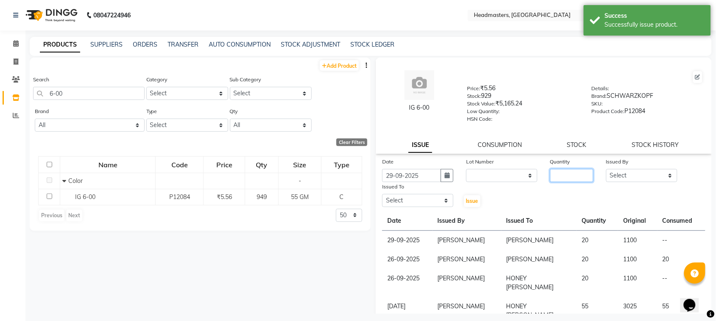
click at [560, 173] on input "number" at bounding box center [571, 175] width 43 height 13
drag, startPoint x: 85, startPoint y: 92, endPoint x: 0, endPoint y: 102, distance: 85.4
click at [0, 102] on app-home "08047224946 Select Location × Headmasters, [GEOGRAPHIC_DATA] Default Panel My P…" at bounding box center [358, 163] width 716 height 327
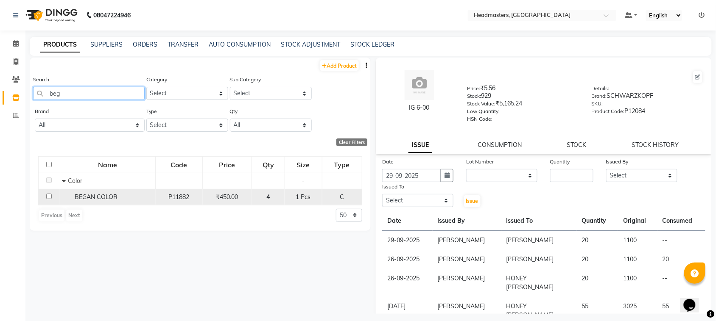
type input "beg"
click at [121, 196] on div "BEGAN COLOR" at bounding box center [107, 197] width 91 height 9
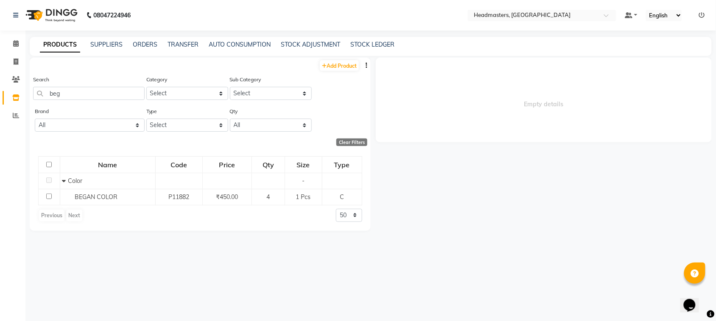
select select
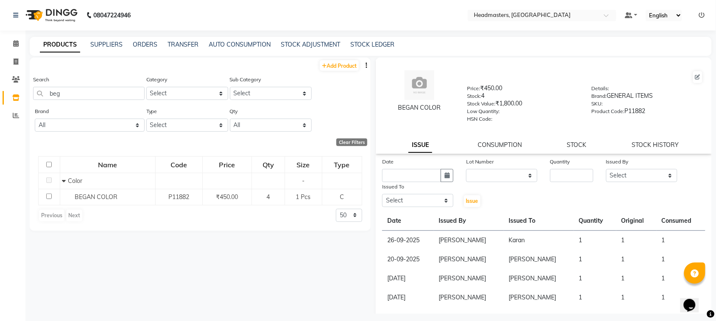
click at [410, 182] on div "Issued To" at bounding box center [417, 188] width 71 height 12
click at [403, 177] on input "text" at bounding box center [411, 175] width 59 height 13
select select "10"
select select "2025"
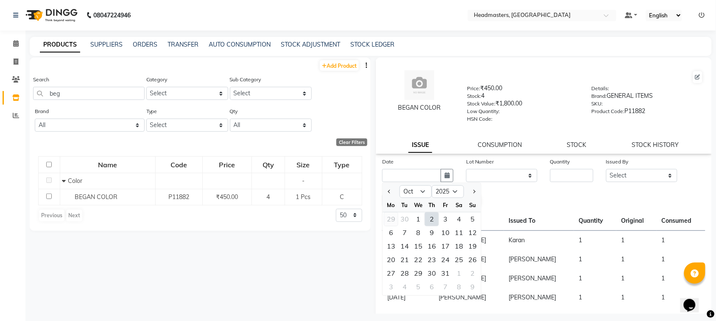
click at [390, 219] on div "29" at bounding box center [391, 220] width 14 height 14
type input "29-09-2025"
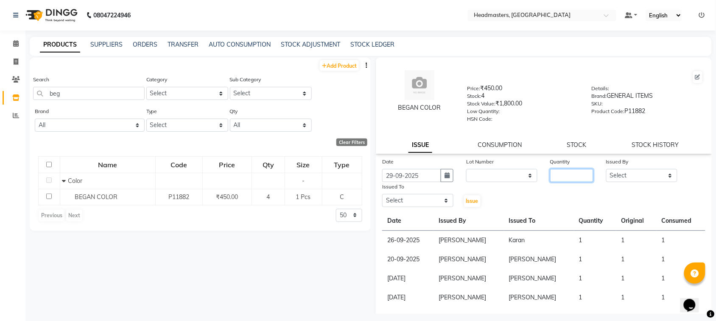
click at [579, 171] on input "number" at bounding box center [571, 175] width 43 height 13
type input "1"
click at [645, 172] on select "Select ABID Amrit ANU [PERSON_NAME] [PERSON_NAME] HEAD MASTERS HONEY [PERSON_NA…" at bounding box center [641, 175] width 71 height 13
select select "87408"
click at [606, 169] on select "Select ABID Amrit ANU [PERSON_NAME] [PERSON_NAME] HEAD MASTERS HONEY [PERSON_NA…" at bounding box center [641, 175] width 71 height 13
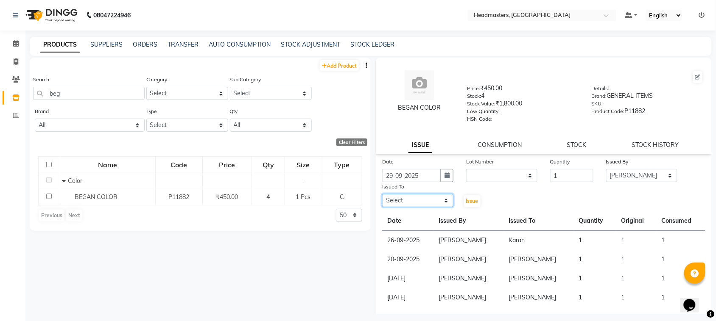
click at [404, 195] on select "Select ABID Amrit ANU [PERSON_NAME] [PERSON_NAME] HEAD MASTERS HONEY [PERSON_NA…" at bounding box center [417, 200] width 71 height 13
click at [17, 39] on span at bounding box center [15, 44] width 15 height 10
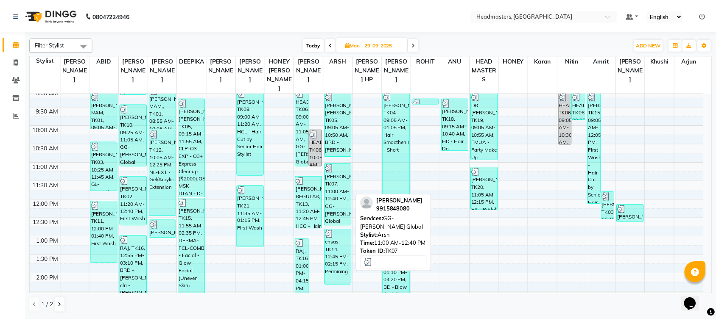
scroll to position [106, 0]
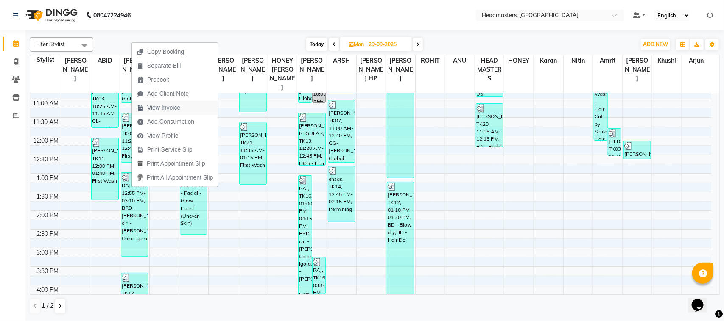
click at [176, 109] on span "View Invoice" at bounding box center [163, 107] width 33 height 9
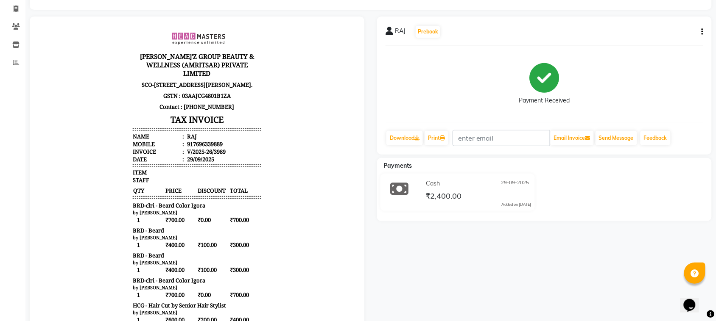
scroll to position [106, 0]
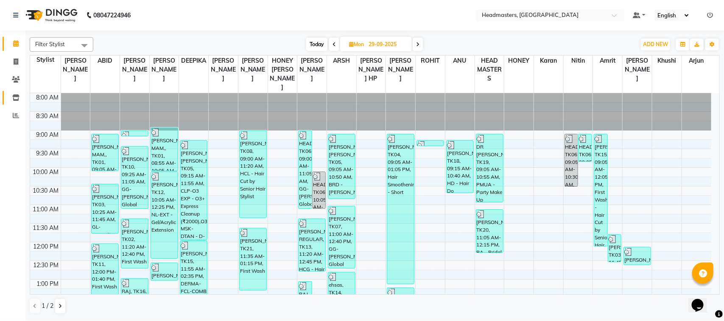
click at [14, 92] on link "Inventory" at bounding box center [13, 98] width 20 height 14
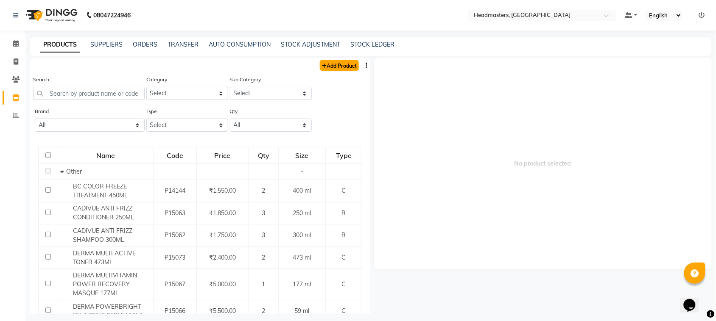
click at [325, 64] on link "Add Product" at bounding box center [339, 65] width 39 height 11
select select "true"
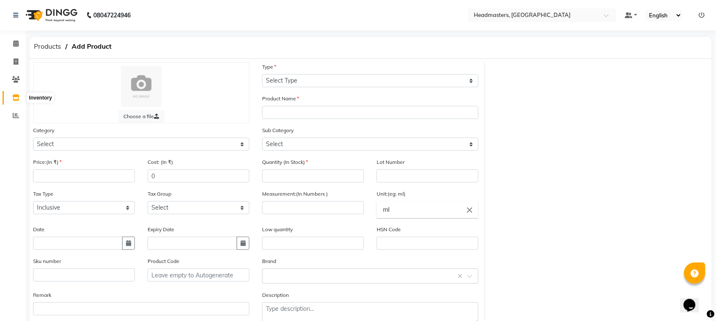
click at [9, 100] on span at bounding box center [15, 98] width 15 height 10
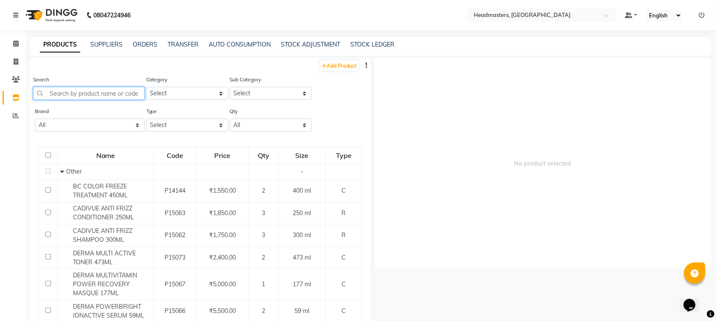
click at [82, 95] on input "text" at bounding box center [89, 93] width 112 height 13
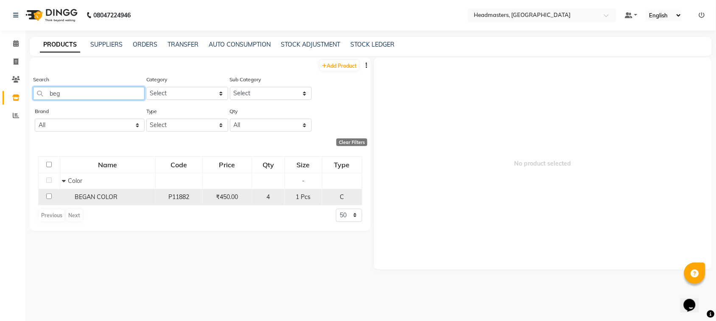
type input "beg"
click at [103, 193] on span "BEGAN COLOR" at bounding box center [96, 197] width 43 height 8
select select
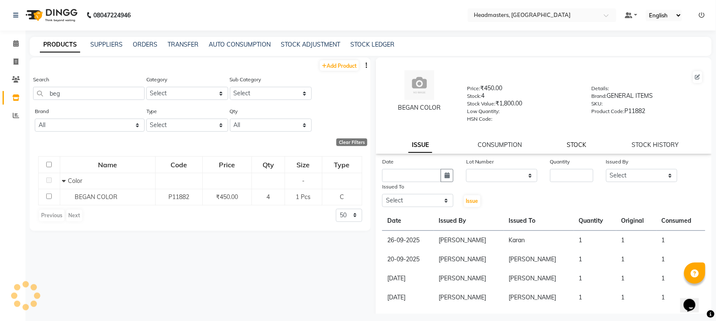
click at [571, 145] on link "STOCK" at bounding box center [577, 145] width 20 height 8
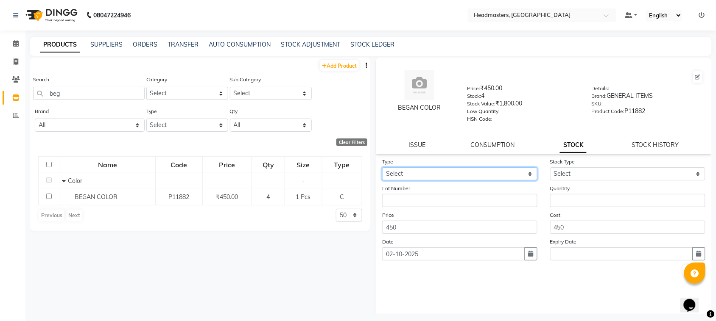
click at [452, 177] on select "Select In" at bounding box center [459, 173] width 155 height 13
select select "in"
click at [382, 167] on select "Select In" at bounding box center [459, 173] width 155 height 13
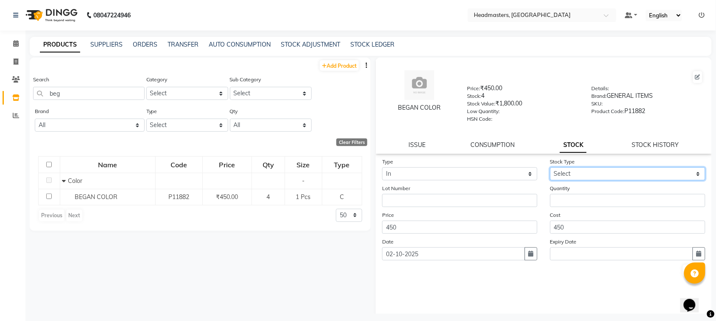
click at [550, 174] on select "Select New Stock Adjustment Return Other" at bounding box center [627, 173] width 155 height 13
select select "new stock"
click at [550, 167] on select "Select New Stock Adjustment Return Other" at bounding box center [627, 173] width 155 height 13
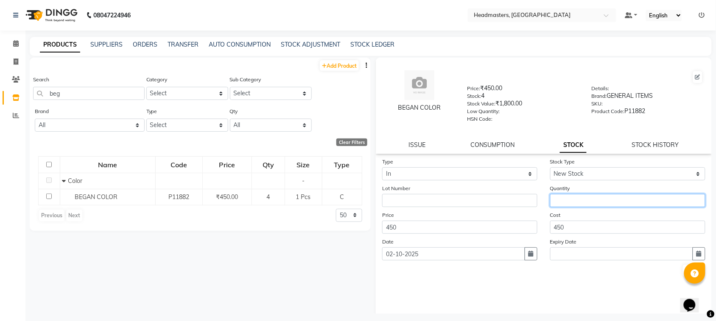
click at [557, 198] on input "number" at bounding box center [627, 200] width 155 height 13
type input "10"
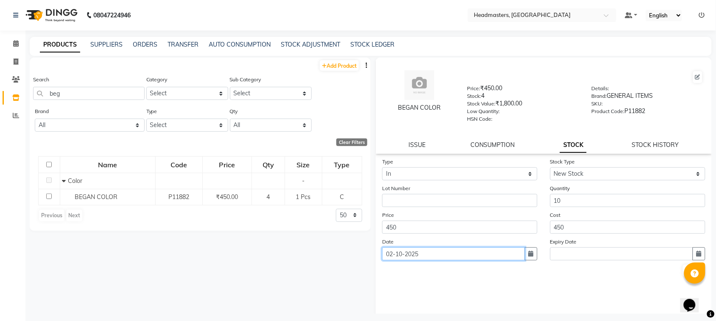
click at [505, 249] on input "02-10-2025" at bounding box center [453, 254] width 143 height 13
select select "10"
select select "2025"
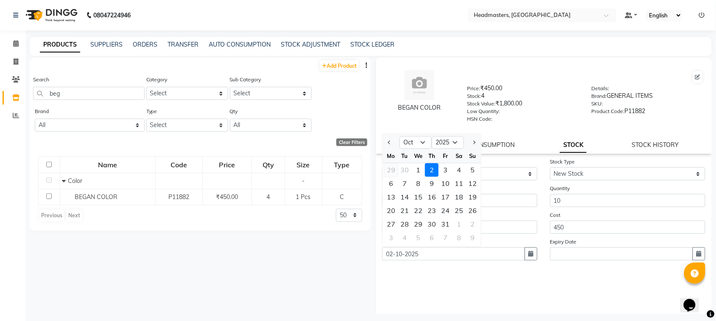
click at [394, 165] on div "29" at bounding box center [391, 171] width 14 height 14
type input "29-09-2025"
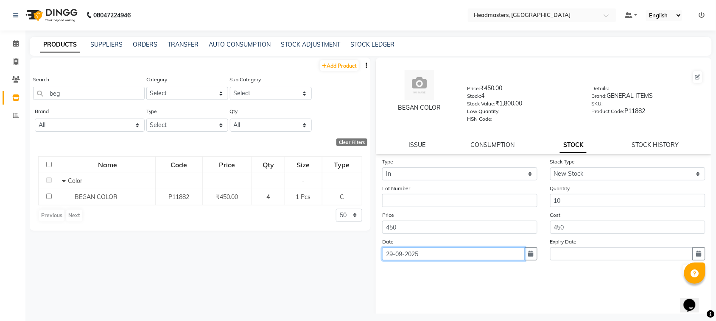
click at [393, 250] on input "29-09-2025" at bounding box center [453, 254] width 143 height 13
select select "9"
select select "2025"
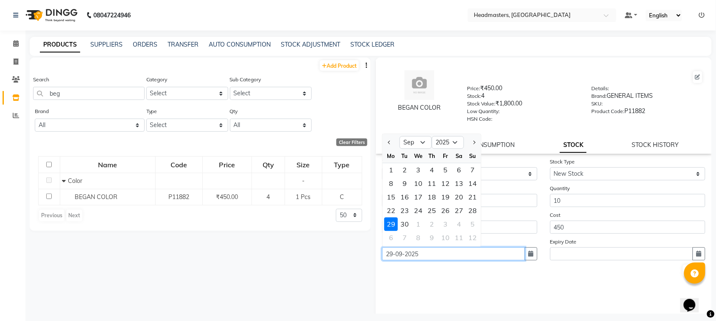
click at [393, 250] on input "29-09-2025" at bounding box center [453, 254] width 143 height 13
type input "27-09-2025"
click at [683, 271] on button "Submit" at bounding box center [694, 271] width 22 height 12
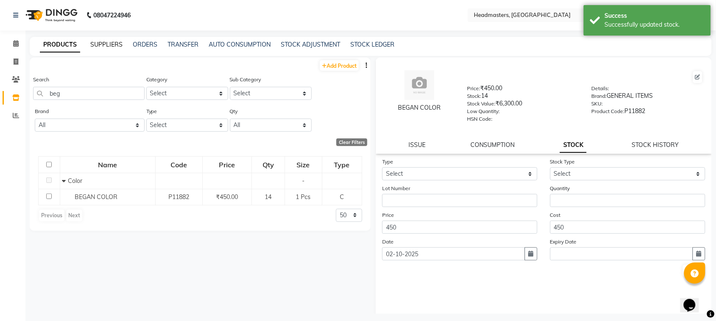
click at [121, 47] on link "SUPPLIERS" at bounding box center [106, 45] width 32 height 8
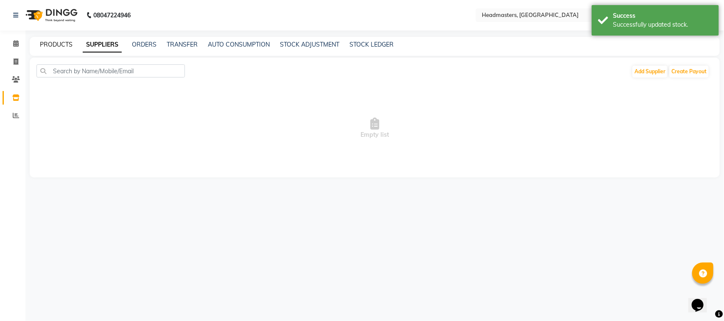
click at [53, 42] on link "PRODUCTS" at bounding box center [56, 45] width 33 height 8
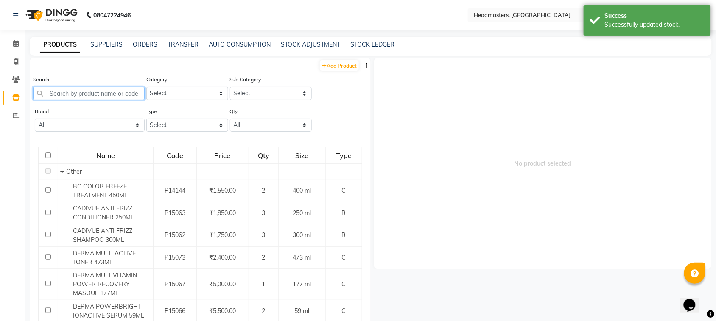
click at [67, 90] on input "text" at bounding box center [89, 93] width 112 height 13
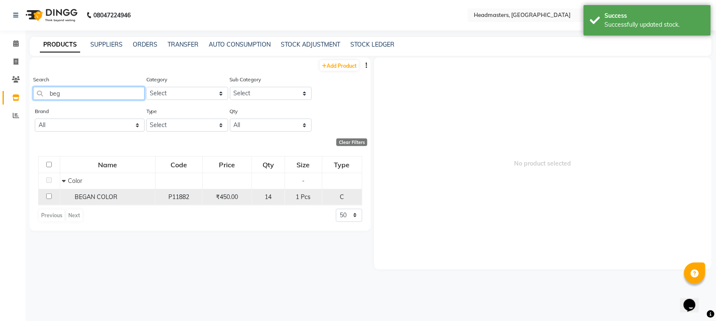
type input "beg"
click at [92, 196] on span "BEGAN COLOR" at bounding box center [96, 197] width 43 height 8
select select
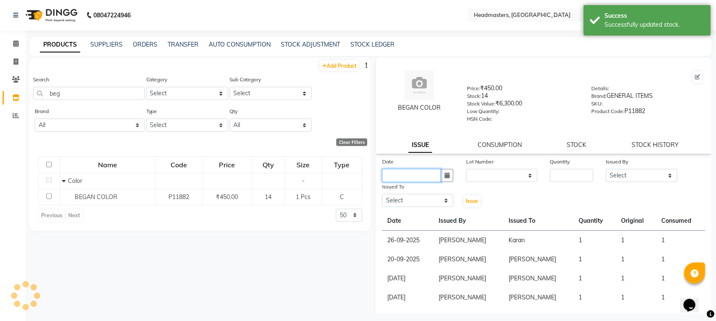
click at [432, 175] on input "text" at bounding box center [411, 175] width 59 height 13
select select "10"
select select "2025"
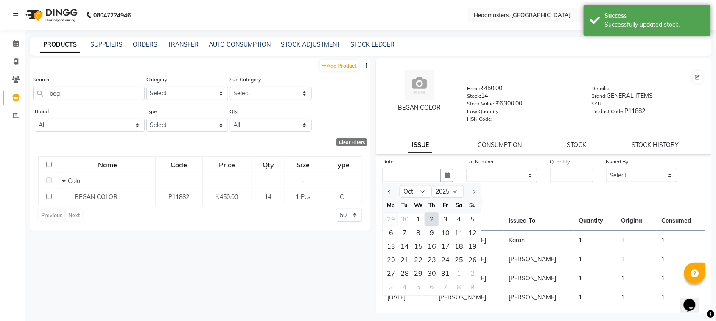
click at [386, 218] on div "29" at bounding box center [391, 220] width 14 height 14
type input "29-09-2025"
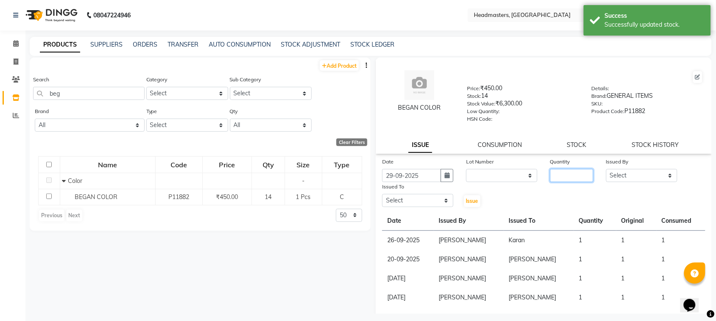
click at [550, 179] on input "number" at bounding box center [571, 175] width 43 height 13
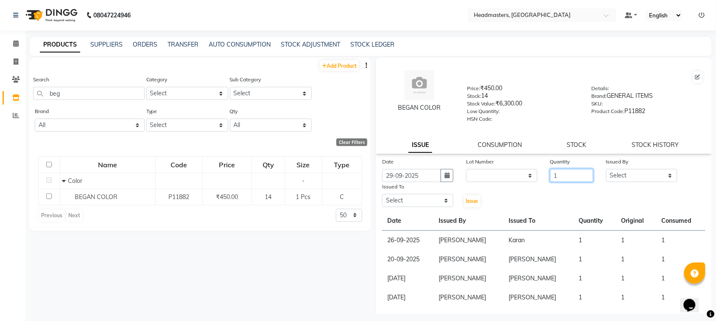
type input "1"
drag, startPoint x: 620, startPoint y: 174, endPoint x: 618, endPoint y: 168, distance: 6.3
click at [619, 174] on select "Select ABID Amrit ANU [PERSON_NAME] [PERSON_NAME] HEAD MASTERS HONEY [PERSON_NA…" at bounding box center [641, 175] width 71 height 13
select select "87408"
click at [606, 169] on select "Select ABID Amrit ANU [PERSON_NAME] [PERSON_NAME] HEAD MASTERS HONEY [PERSON_NA…" at bounding box center [641, 175] width 71 height 13
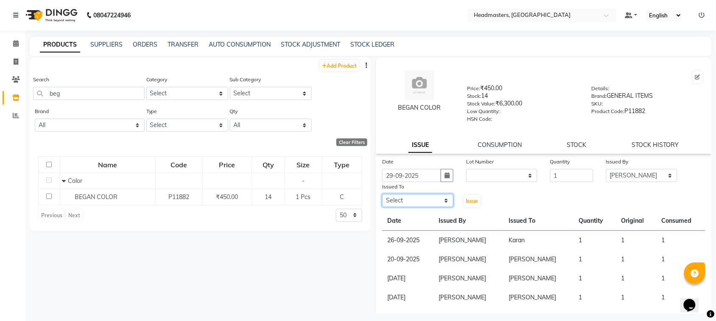
drag, startPoint x: 409, startPoint y: 202, endPoint x: 409, endPoint y: 196, distance: 6.4
click at [409, 202] on select "Select ABID Amrit ANU [PERSON_NAME] [PERSON_NAME] HEAD MASTERS HONEY [PERSON_NA…" at bounding box center [417, 200] width 71 height 13
select select "60609"
click at [382, 194] on select "Select ABID Amrit ANU [PERSON_NAME] [PERSON_NAME] HEAD MASTERS HONEY [PERSON_NA…" at bounding box center [417, 200] width 71 height 13
click at [466, 201] on span "Issue" at bounding box center [472, 201] width 12 height 6
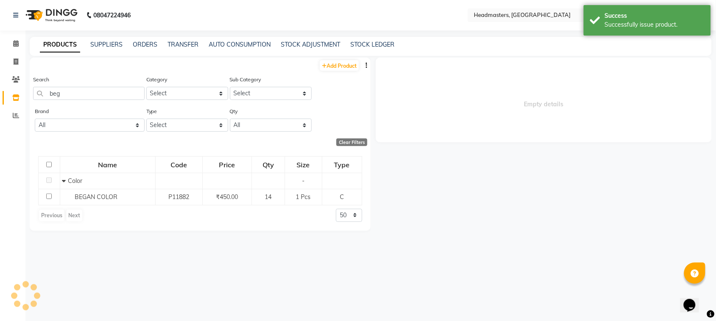
select select
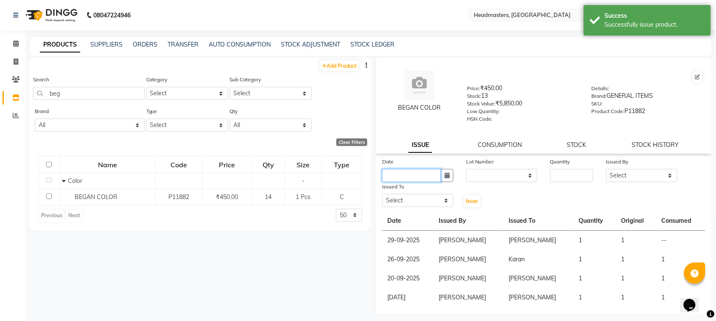
click at [416, 174] on input "text" at bounding box center [411, 175] width 59 height 13
select select "10"
select select "2025"
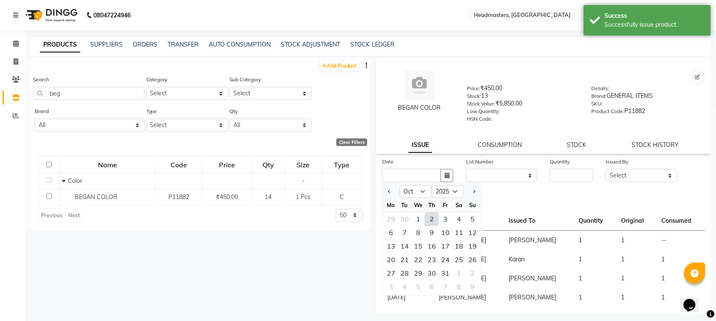
click at [384, 215] on div "29 30 1 2 3 4 5" at bounding box center [431, 220] width 98 height 14
click at [389, 215] on div "29" at bounding box center [391, 220] width 14 height 14
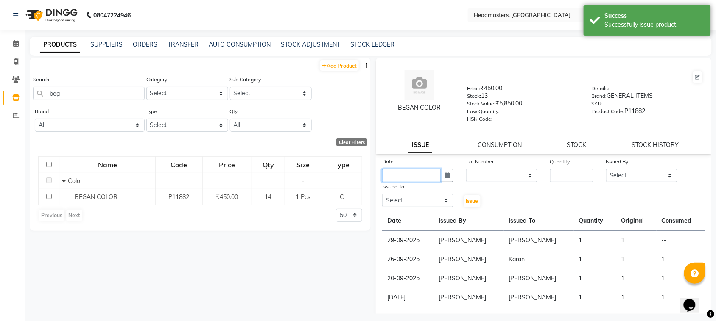
type input "29-09-2025"
click at [578, 174] on input "number" at bounding box center [571, 175] width 43 height 13
type input "1"
drag, startPoint x: 633, startPoint y: 173, endPoint x: 634, endPoint y: 168, distance: 4.3
click at [633, 173] on select "Select ABID Amrit ANU [PERSON_NAME] [PERSON_NAME] HEAD MASTERS HONEY [PERSON_NA…" at bounding box center [641, 175] width 71 height 13
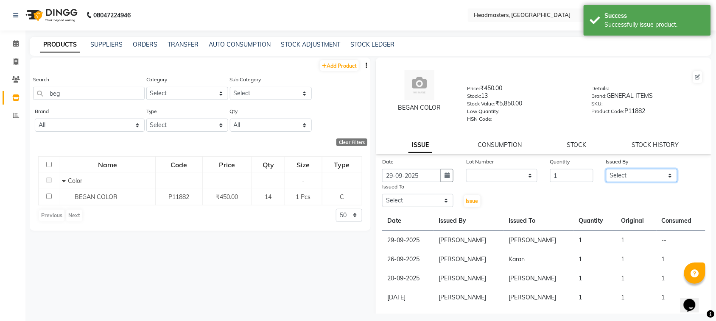
select select "87408"
click at [606, 169] on select "Select ABID Amrit ANU [PERSON_NAME] [PERSON_NAME] HEAD MASTERS HONEY [PERSON_NA…" at bounding box center [641, 175] width 71 height 13
click at [414, 204] on select "Select ABID Amrit ANU [PERSON_NAME] [PERSON_NAME] HEAD MASTERS HONEY [PERSON_NA…" at bounding box center [417, 200] width 71 height 13
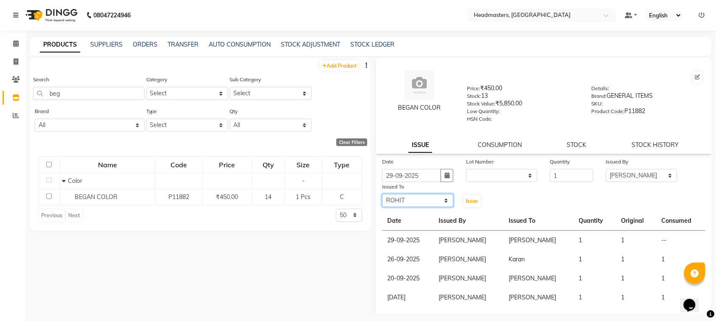
click at [382, 194] on select "Select ABID Amrit ANU [PERSON_NAME] [PERSON_NAME] HEAD MASTERS HONEY [PERSON_NA…" at bounding box center [417, 200] width 71 height 13
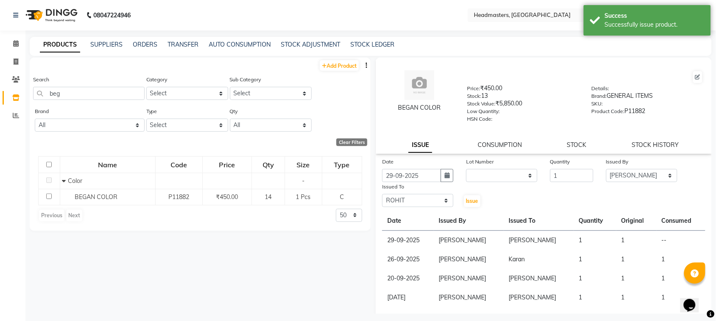
click at [405, 141] on div "ISSUE CONSUMPTION STOCK STOCK HISTORY" at bounding box center [543, 145] width 315 height 9
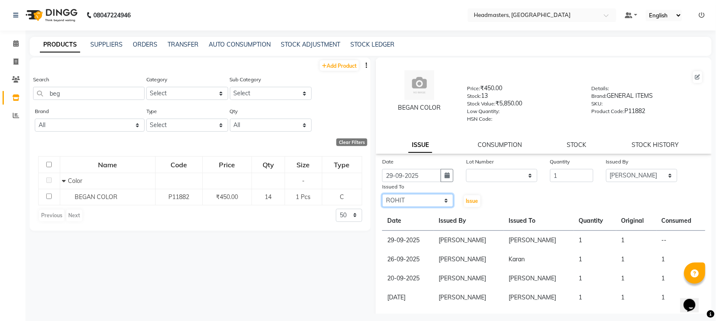
drag, startPoint x: 400, startPoint y: 202, endPoint x: 402, endPoint y: 193, distance: 8.6
click at [400, 202] on select "Select ABID Amrit ANU [PERSON_NAME] [PERSON_NAME] HEAD MASTERS HONEY [PERSON_NA…" at bounding box center [417, 200] width 71 height 13
select select "60639"
click at [382, 194] on select "Select ABID Amrit ANU [PERSON_NAME] [PERSON_NAME] HEAD MASTERS HONEY [PERSON_NA…" at bounding box center [417, 200] width 71 height 13
click at [467, 202] on span "Issue" at bounding box center [472, 201] width 12 height 6
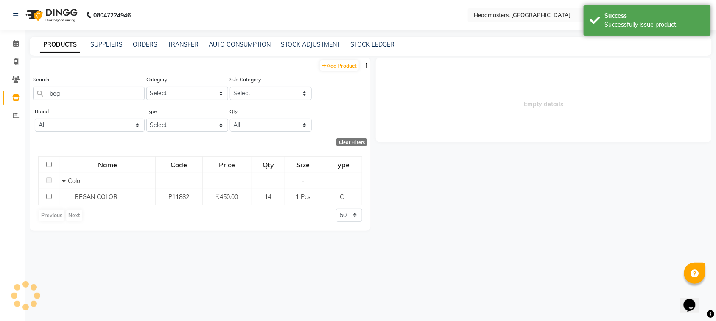
select select
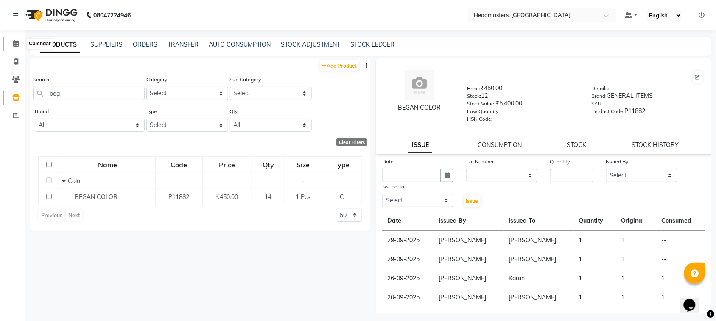
click at [18, 41] on icon at bounding box center [16, 43] width 6 height 6
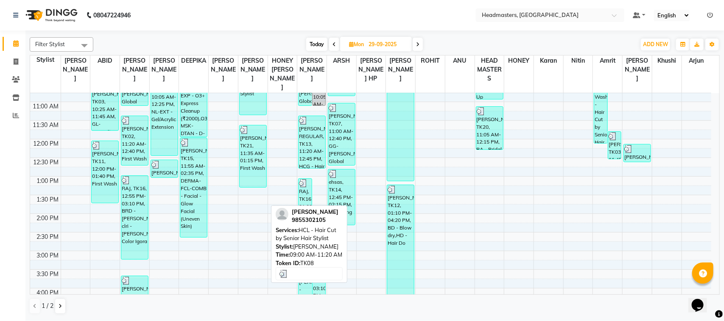
scroll to position [106, 0]
